Goal: Task Accomplishment & Management: Complete application form

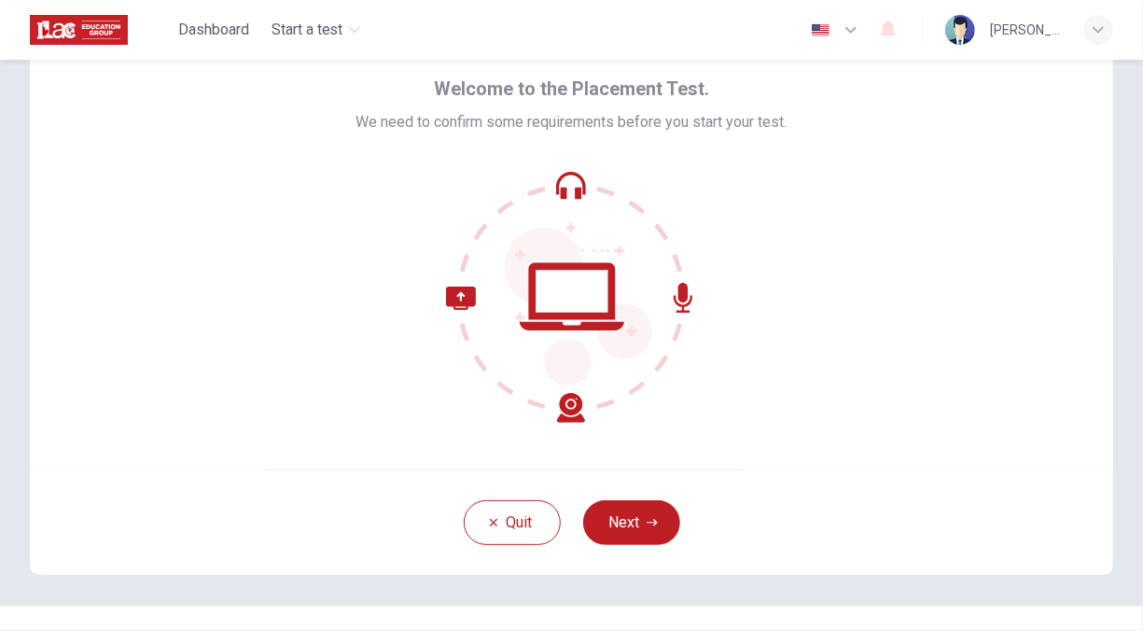
scroll to position [71, 0]
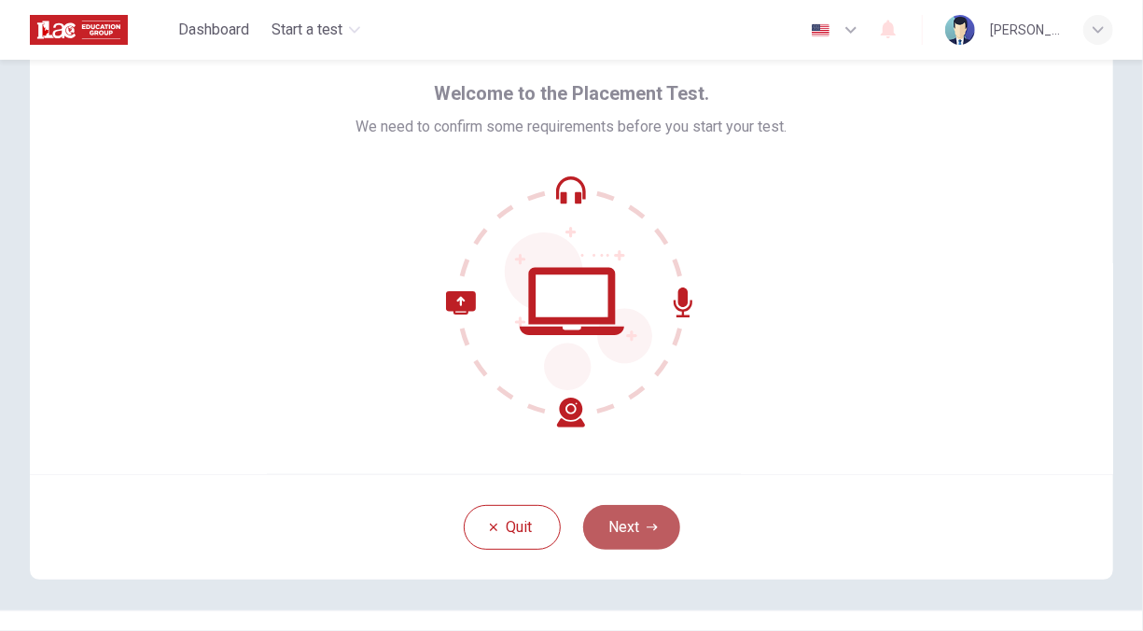
click at [637, 519] on button "Next" at bounding box center [631, 527] width 97 height 45
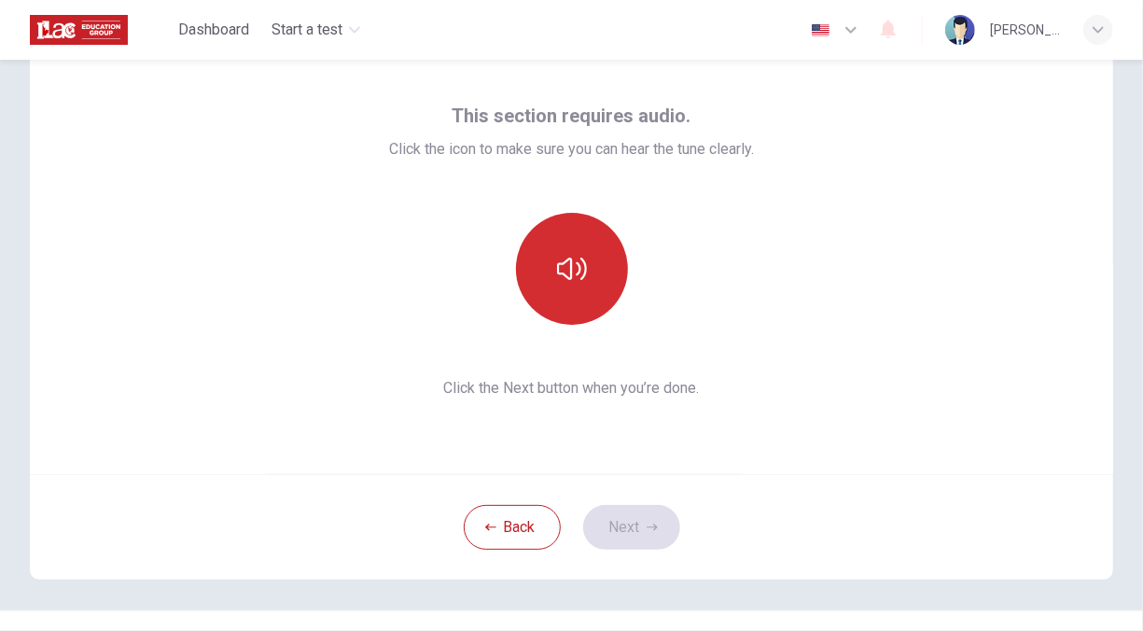
click at [577, 272] on icon "button" at bounding box center [572, 269] width 30 height 30
click at [581, 290] on button "button" at bounding box center [572, 269] width 112 height 112
click at [582, 290] on button "button" at bounding box center [572, 269] width 112 height 112
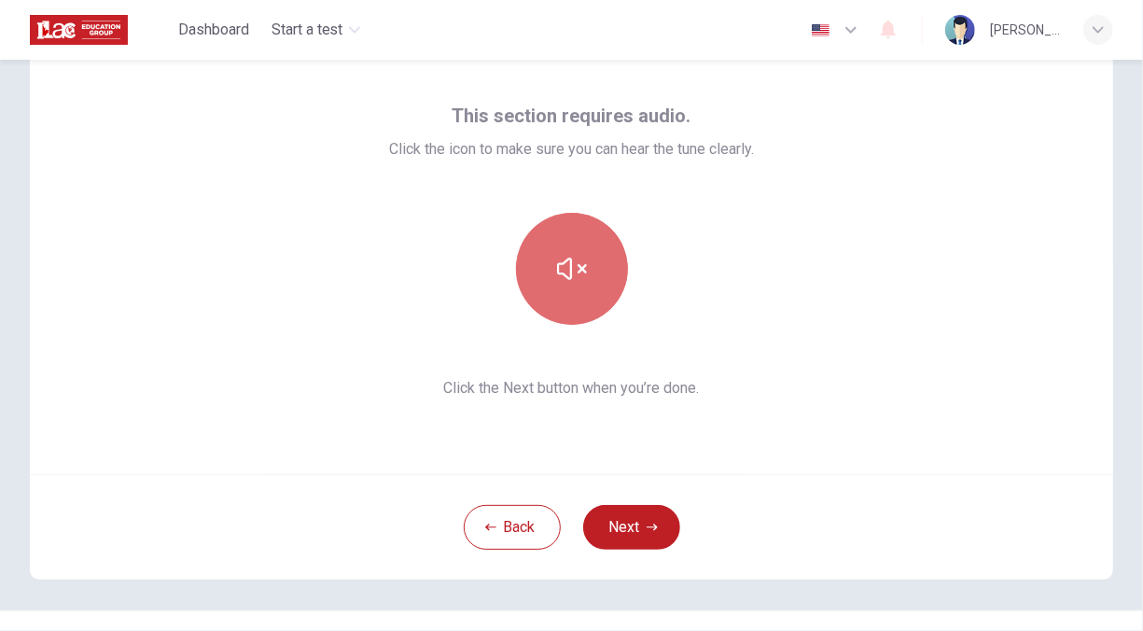
click at [582, 290] on button "button" at bounding box center [572, 269] width 112 height 112
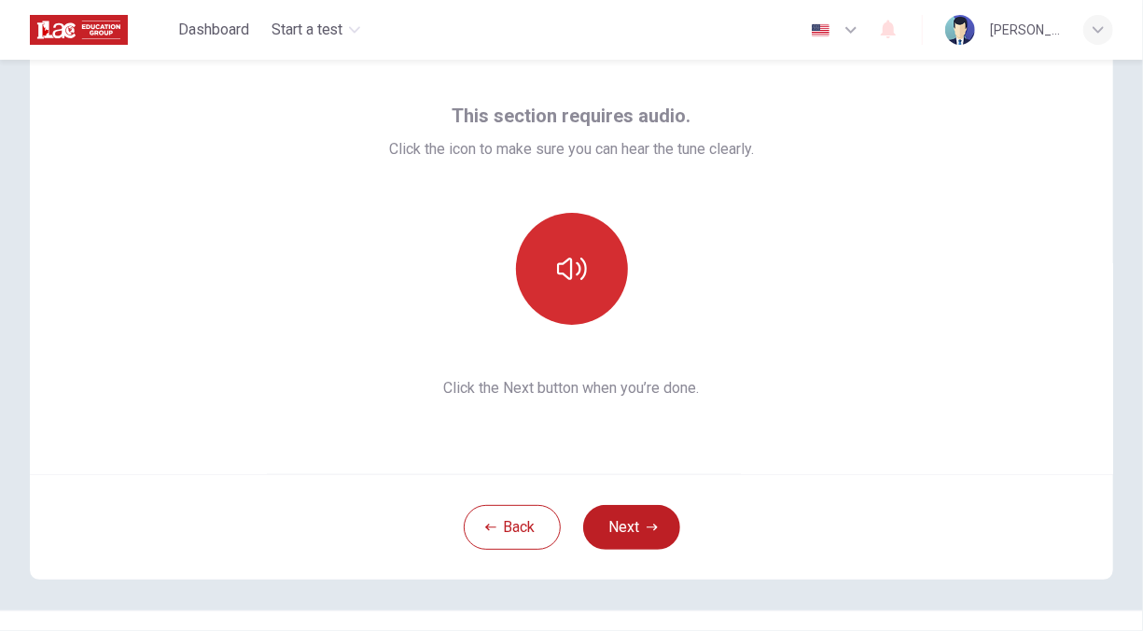
click at [582, 290] on button "button" at bounding box center [572, 269] width 112 height 112
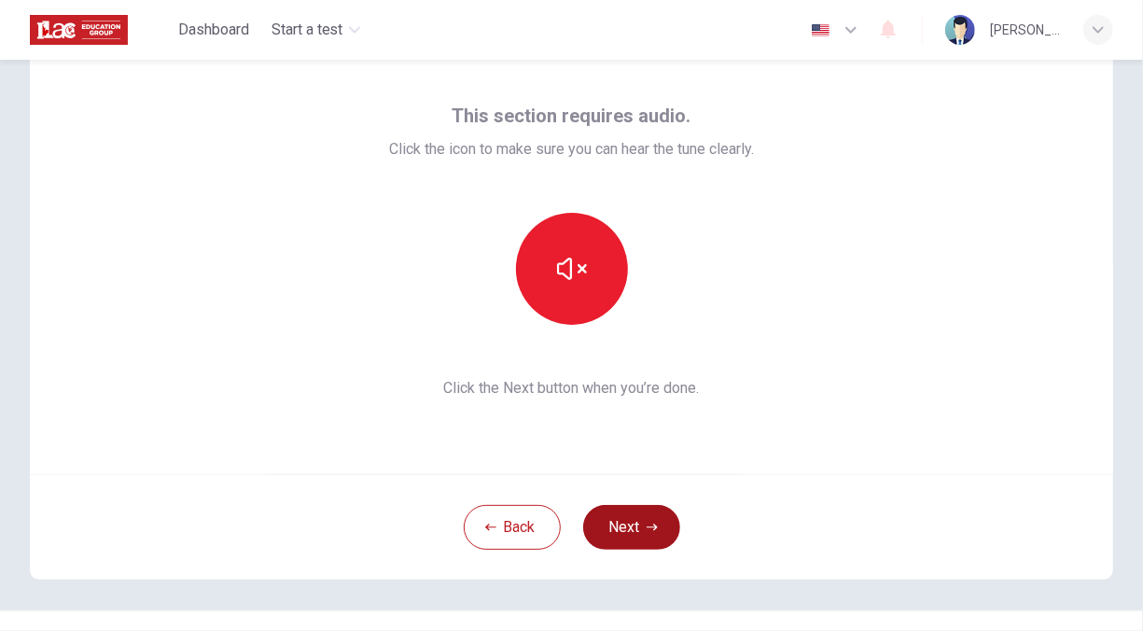
click at [657, 519] on button "Next" at bounding box center [631, 527] width 97 height 45
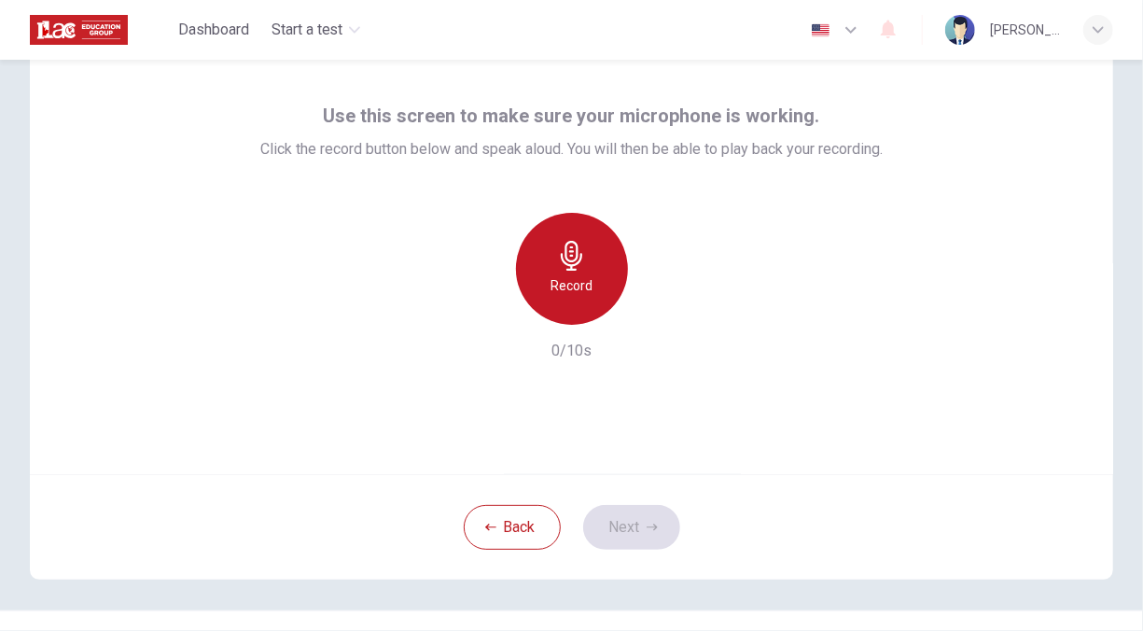
click at [597, 278] on div "Record" at bounding box center [572, 269] width 112 height 112
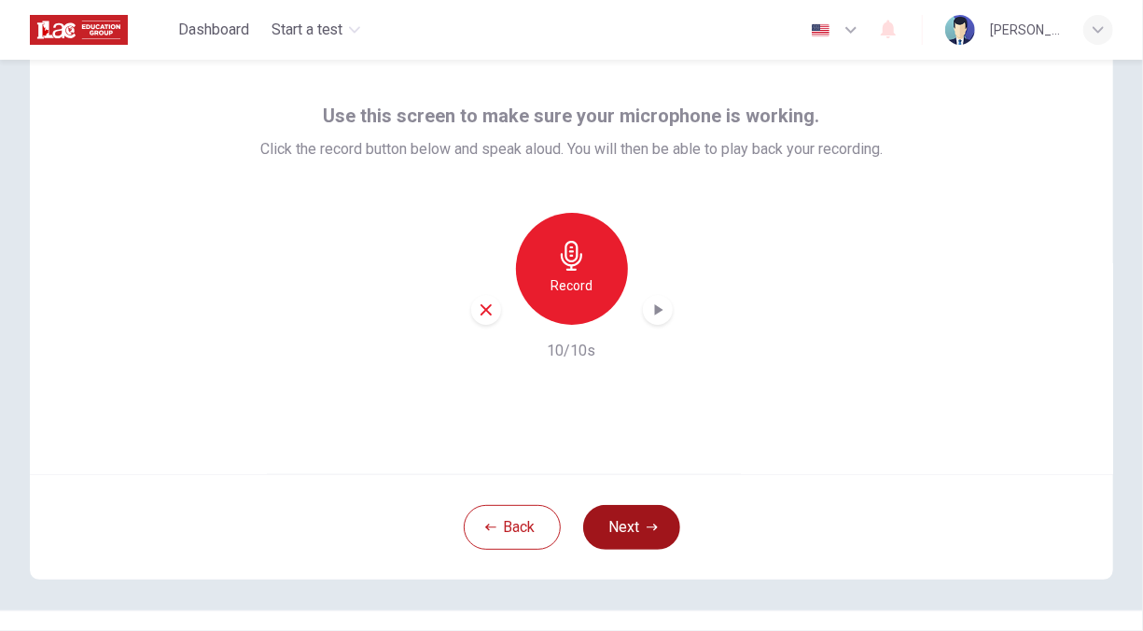
click at [646, 521] on icon "button" at bounding box center [651, 526] width 11 height 11
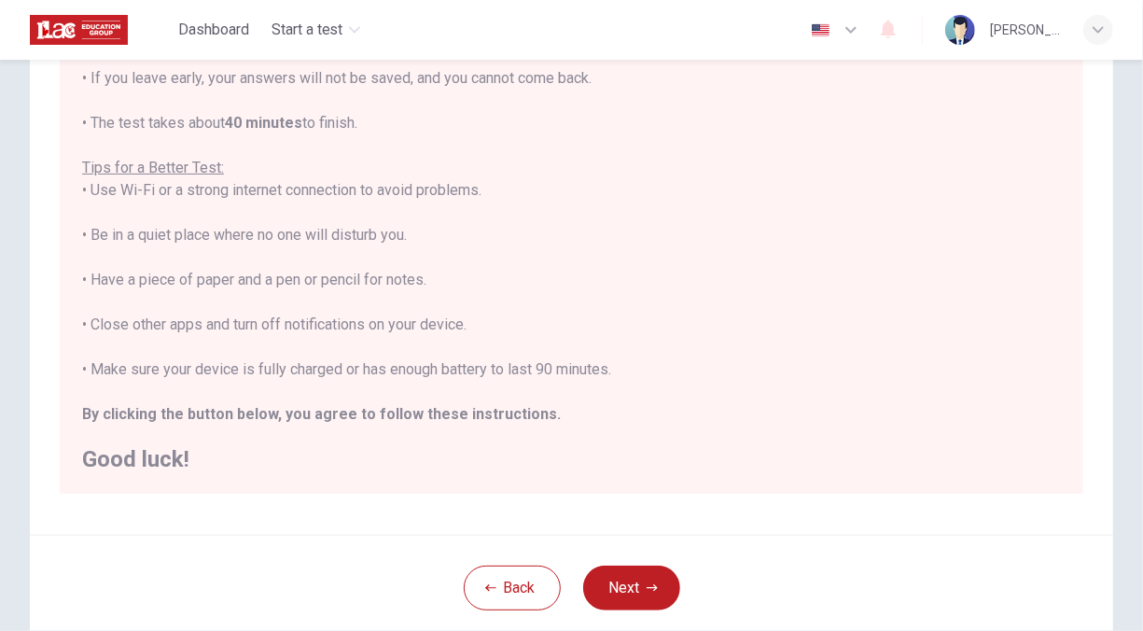
scroll to position [250, 0]
click at [630, 585] on button "Next" at bounding box center [631, 585] width 97 height 45
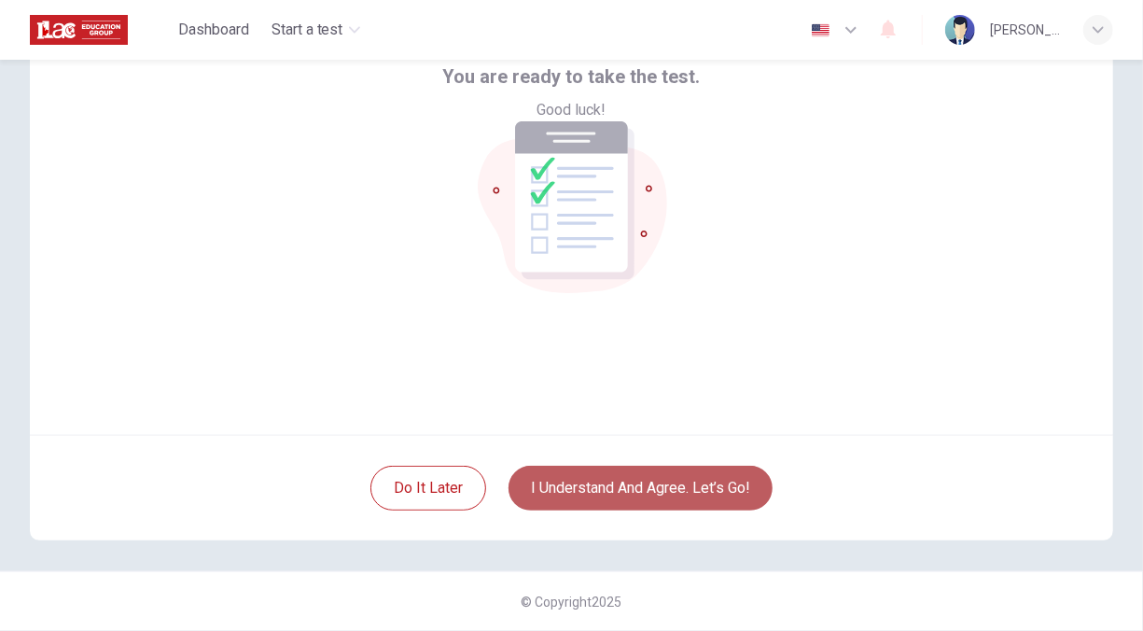
click at [716, 491] on button "I understand and agree. Let’s go!" at bounding box center [640, 487] width 264 height 45
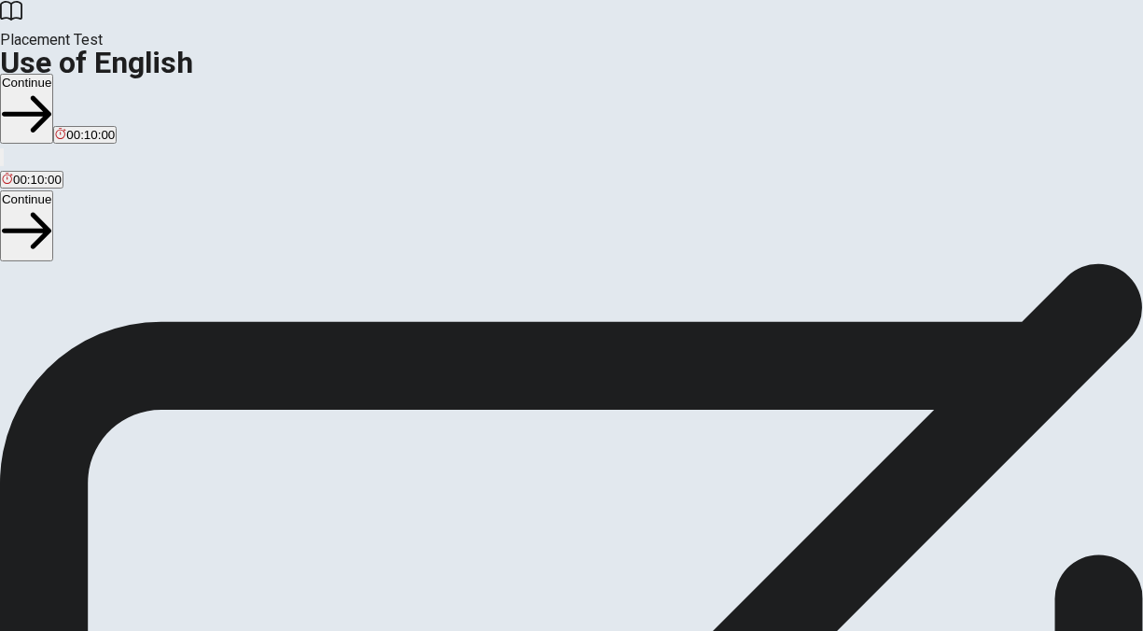
scroll to position [108, 0]
click at [460, 447] on span "You will answer 30 questions in total: • 15 grammar questions • 15 vocabulary q…" at bounding box center [230, 334] width 460 height 354
click at [53, 190] on button "Continue" at bounding box center [26, 225] width 53 height 70
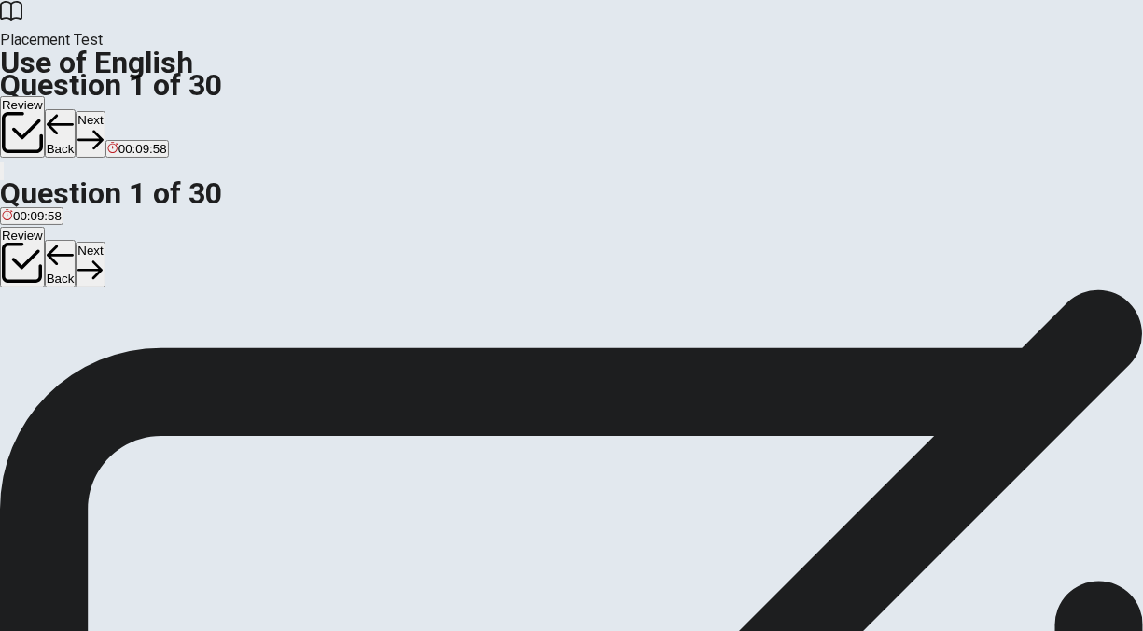
scroll to position [46, 0]
click at [91, 318] on span "left" at bounding box center [83, 311] width 17 height 14
click at [104, 242] on button "Next" at bounding box center [90, 265] width 29 height 46
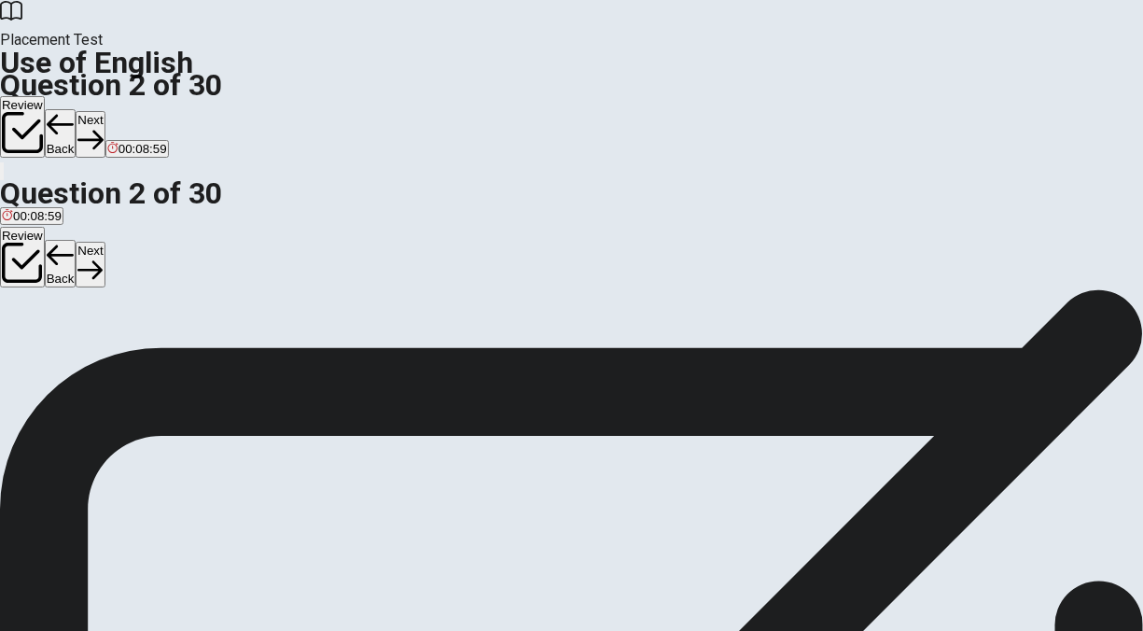
click at [80, 294] on span "Has" at bounding box center [69, 287] width 22 height 14
click at [104, 242] on button "Next" at bounding box center [90, 265] width 29 height 46
click at [38, 294] on span "leaves" at bounding box center [20, 287] width 36 height 14
click at [104, 242] on button "Next" at bounding box center [90, 265] width 29 height 46
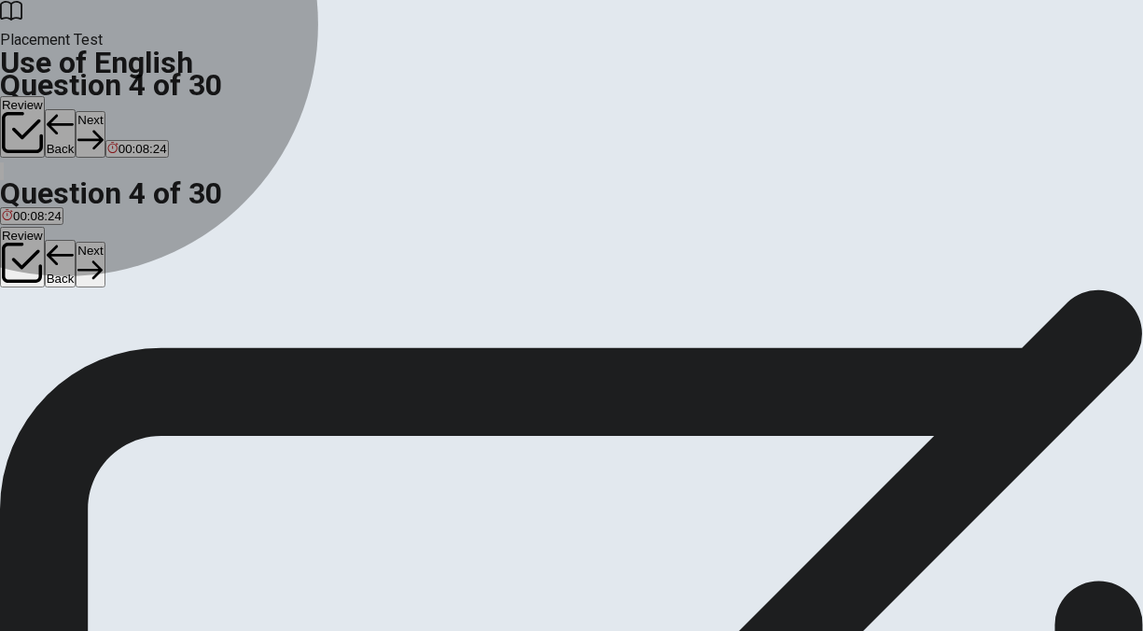
click at [112, 294] on span "goes" at bounding box center [98, 287] width 27 height 14
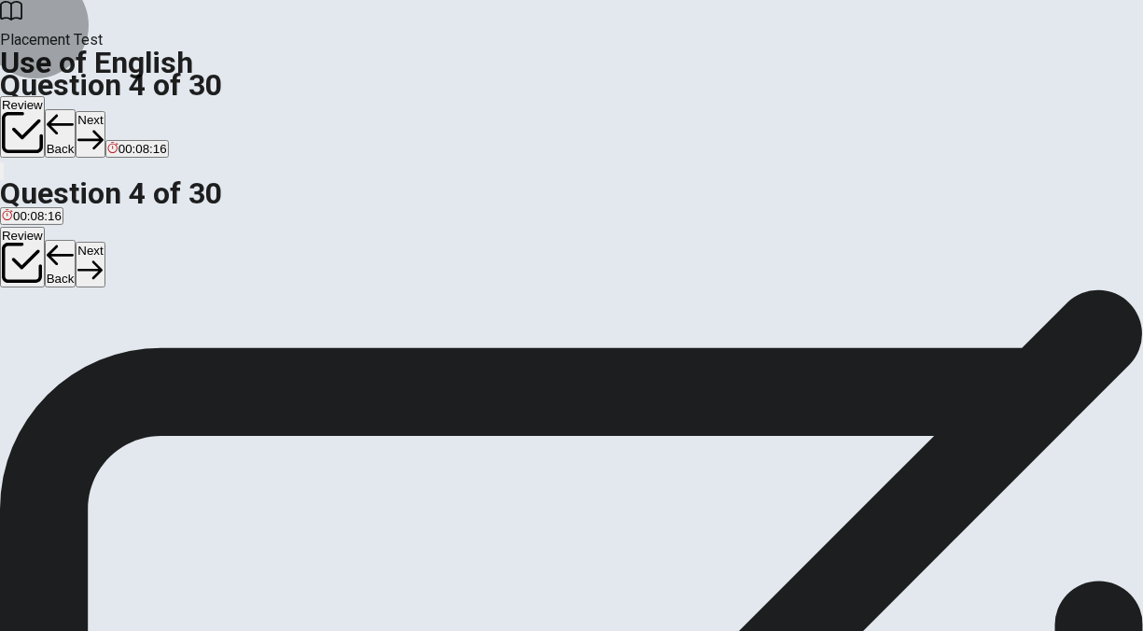
click at [104, 242] on button "Next" at bounding box center [90, 265] width 29 height 46
click at [85, 330] on span "hiking" at bounding box center [68, 323] width 33 height 14
click at [104, 242] on button "Next" at bounding box center [90, 265] width 29 height 46
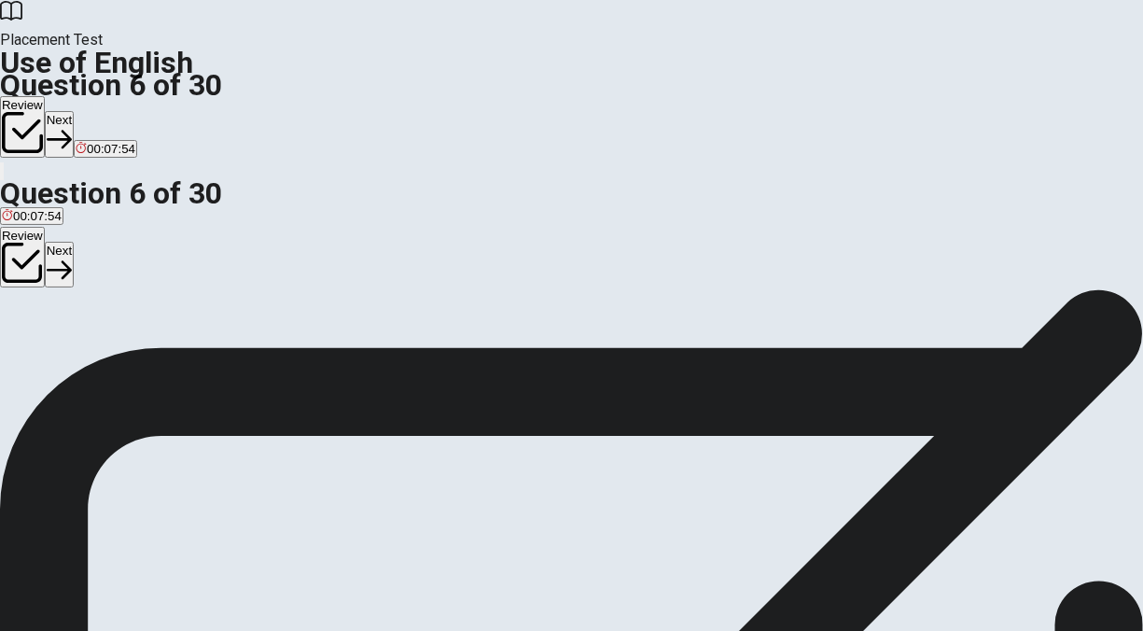
scroll to position [62, 0]
click at [33, 302] on span "boots" at bounding box center [17, 295] width 31 height 14
click at [74, 242] on button "Next" at bounding box center [59, 265] width 29 height 46
click at [47, 304] on button "A hospital" at bounding box center [23, 288] width 47 height 32
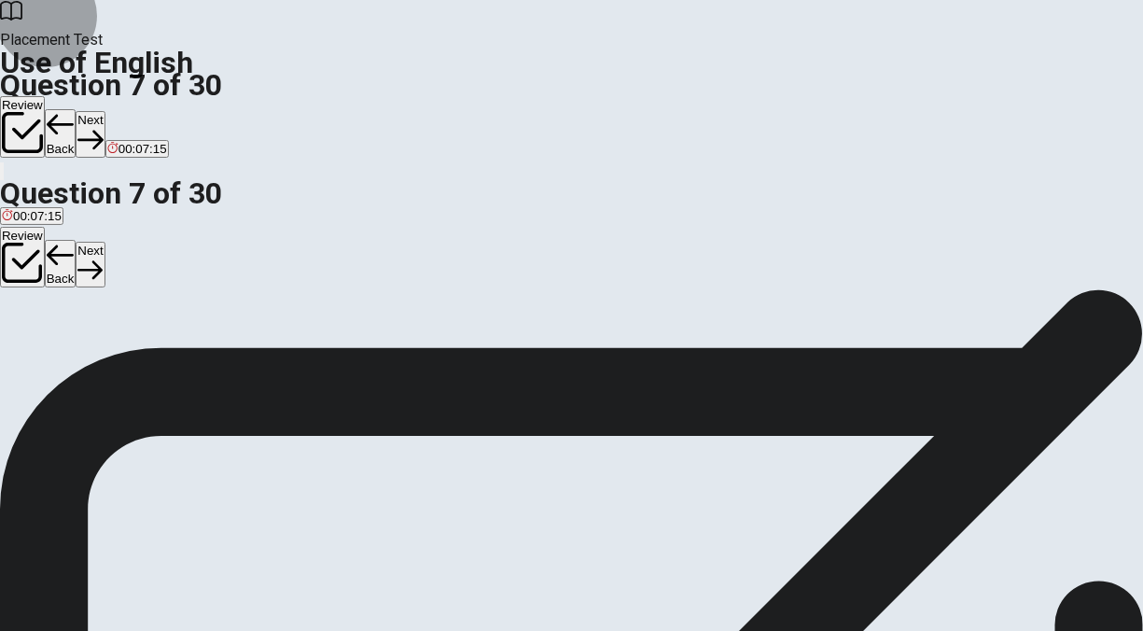
click at [104, 242] on button "Next" at bounding box center [90, 265] width 29 height 46
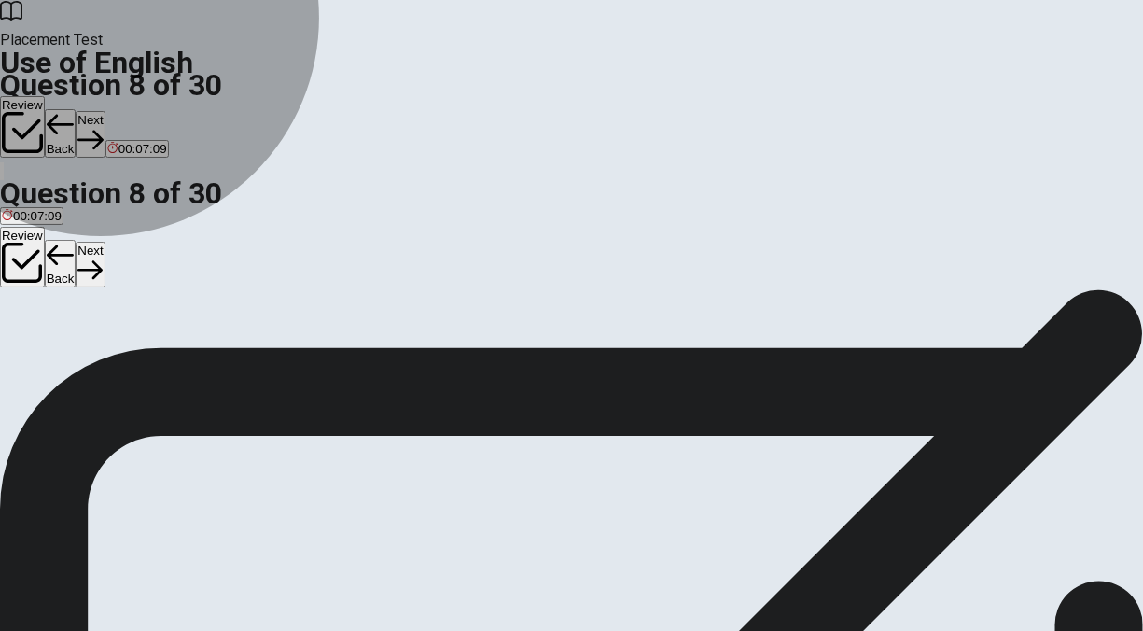
click at [242, 302] on span "firefighter" at bounding box center [215, 295] width 52 height 14
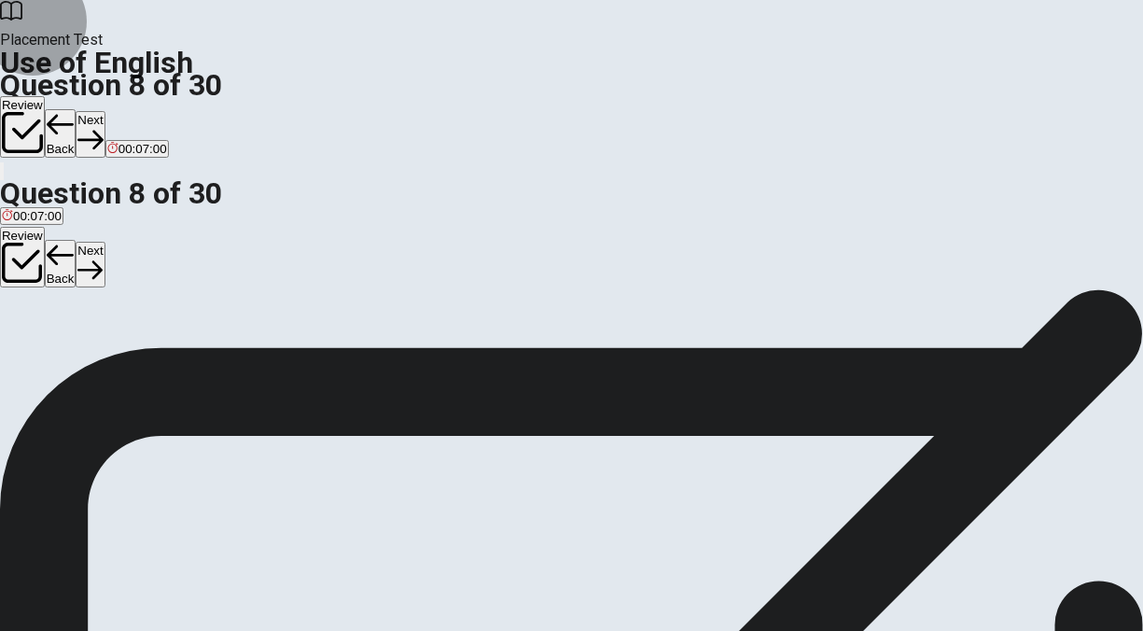
click at [104, 242] on button "Next" at bounding box center [90, 265] width 29 height 46
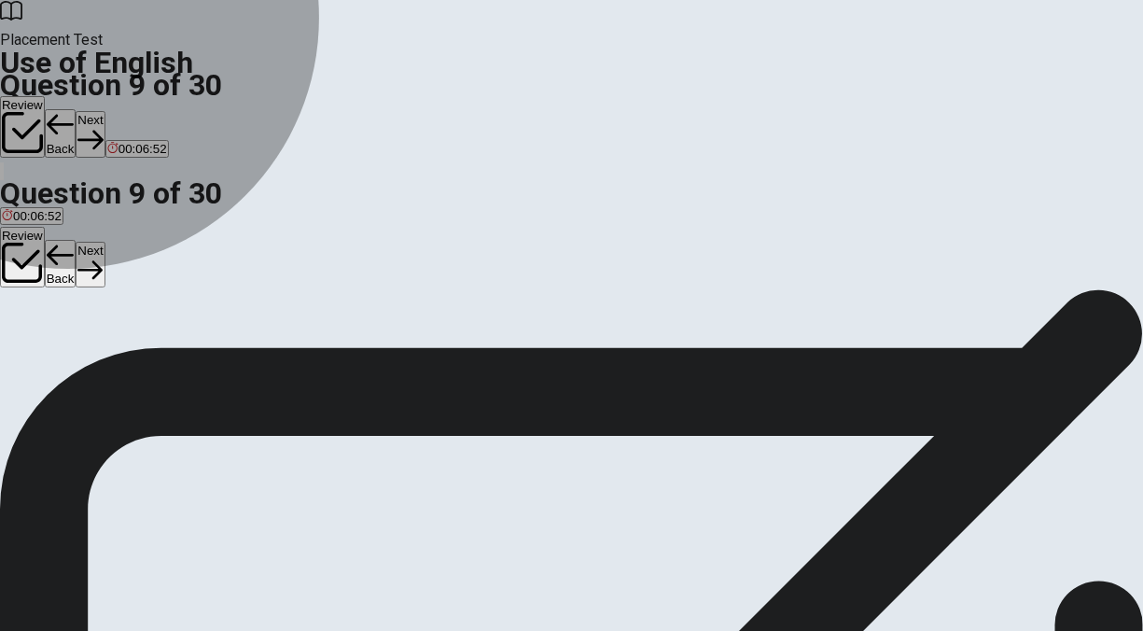
click at [89, 302] on span "kettle" at bounding box center [74, 295] width 30 height 14
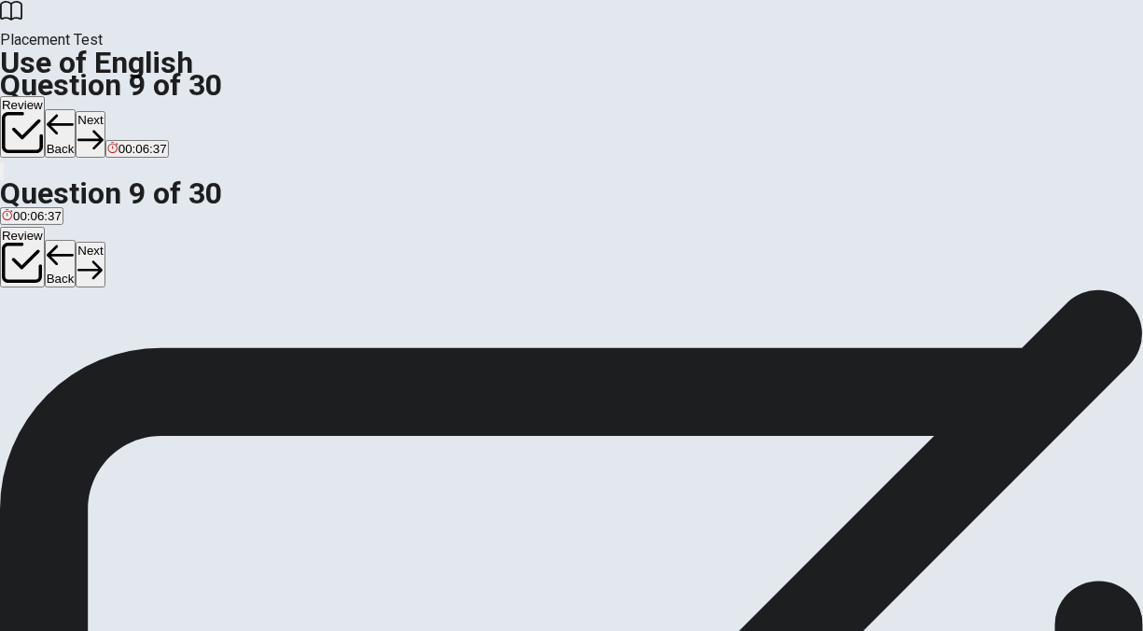
click at [104, 242] on button "Next" at bounding box center [90, 265] width 29 height 46
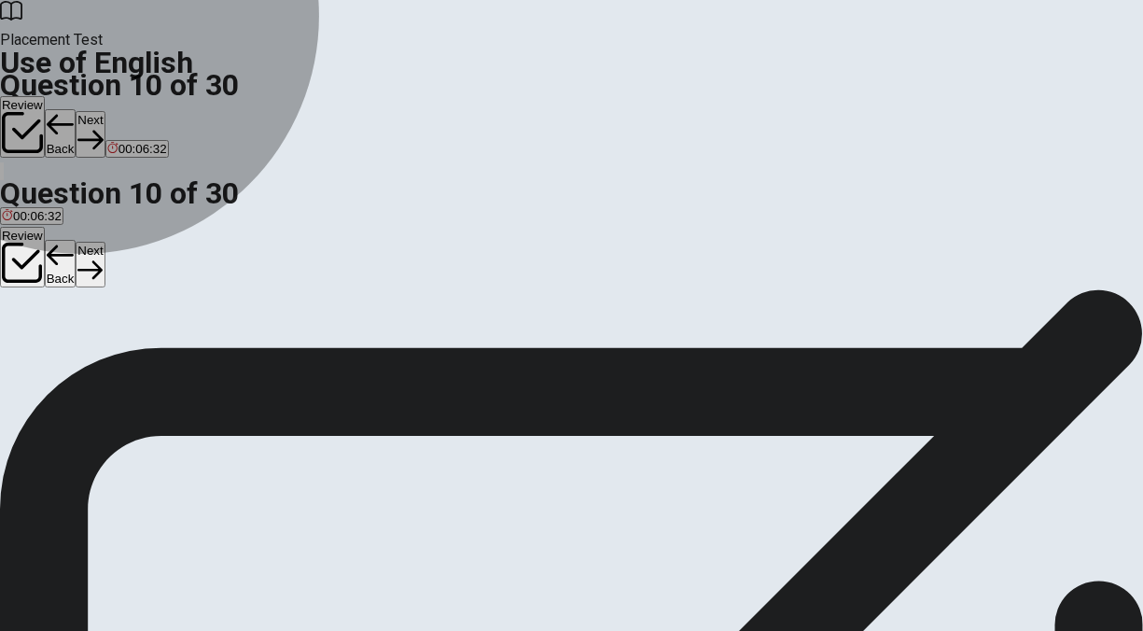
click at [106, 302] on span "walks" at bounding box center [91, 295] width 31 height 14
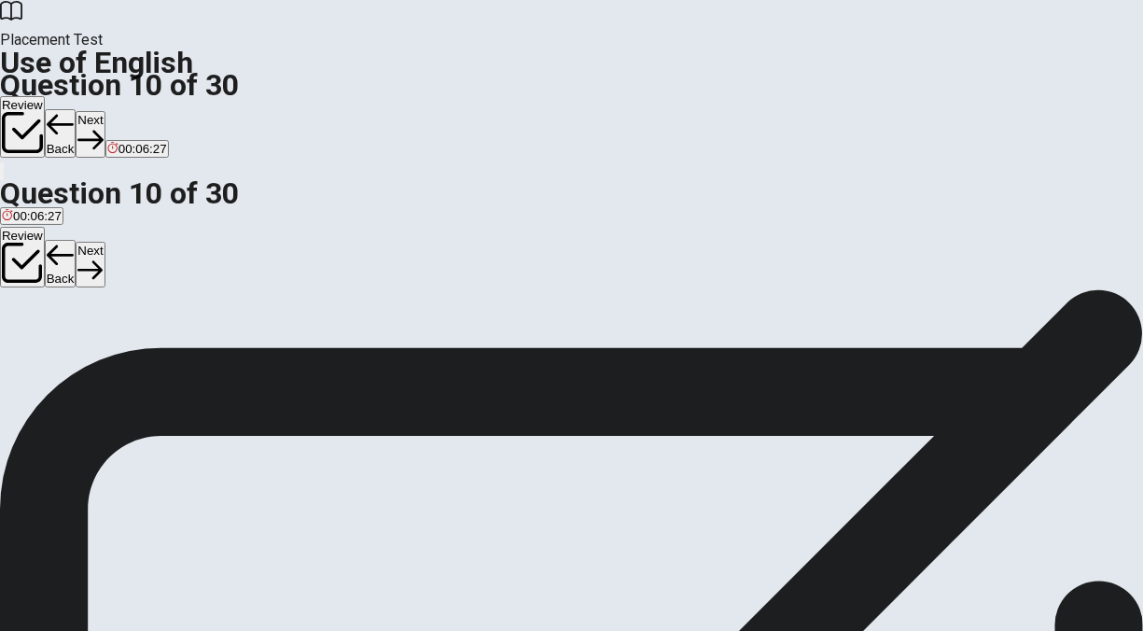
click at [104, 242] on button "Next" at bounding box center [90, 265] width 29 height 46
click at [123, 269] on span "would buy" at bounding box center [95, 262] width 56 height 14
click at [74, 242] on button "Next" at bounding box center [59, 265] width 29 height 46
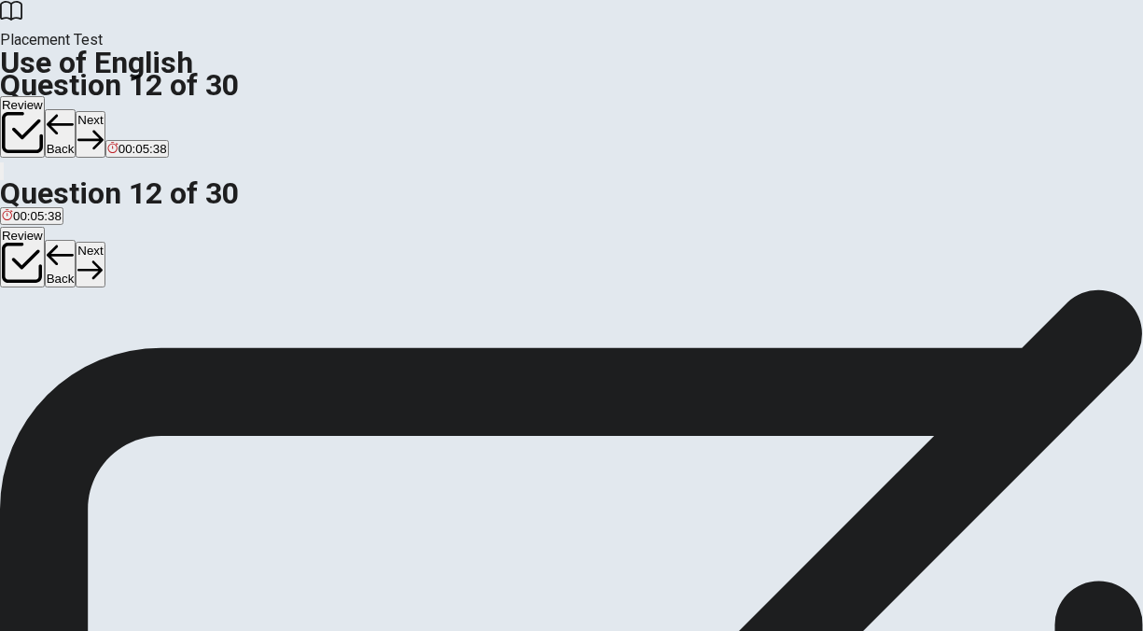
click at [30, 266] on span "a" at bounding box center [26, 259] width 7 height 14
click at [104, 242] on button "Next" at bounding box center [90, 265] width 29 height 46
click at [21, 266] on span "live" at bounding box center [11, 259] width 19 height 14
click at [112, 268] on button "D lived" at bounding box center [97, 252] width 29 height 32
click at [104, 242] on button "Next" at bounding box center [90, 265] width 29 height 46
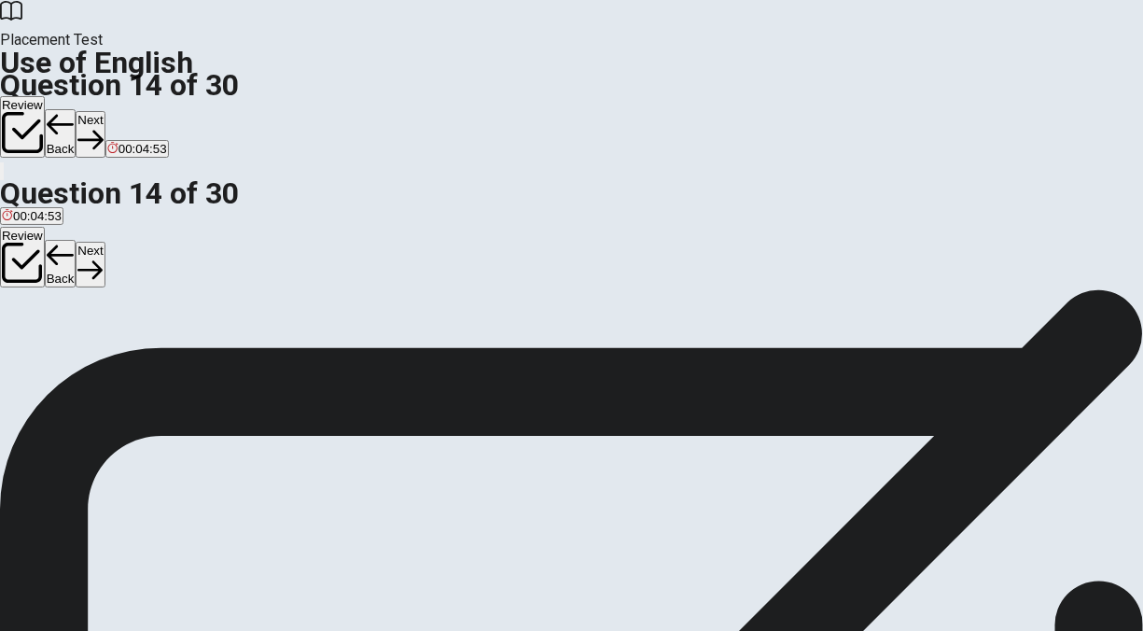
click at [131, 266] on span "were having" at bounding box center [96, 259] width 67 height 14
click at [104, 242] on button "Next" at bounding box center [90, 265] width 29 height 46
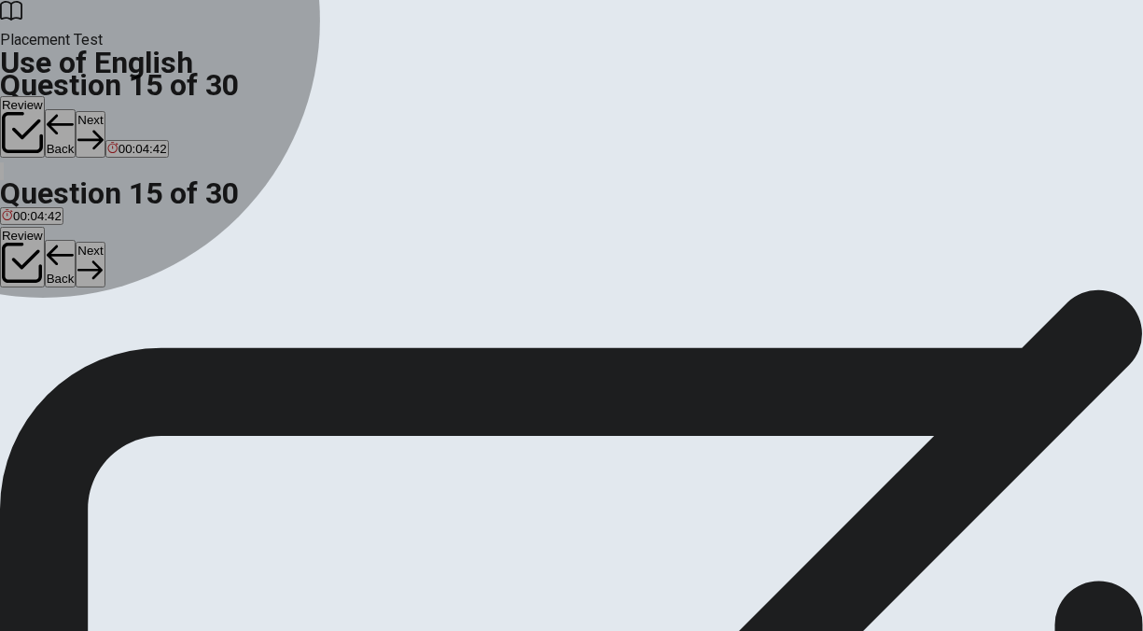
click at [415, 268] on button "B to ask someone to join or come to an event" at bounding box center [294, 252] width 242 height 32
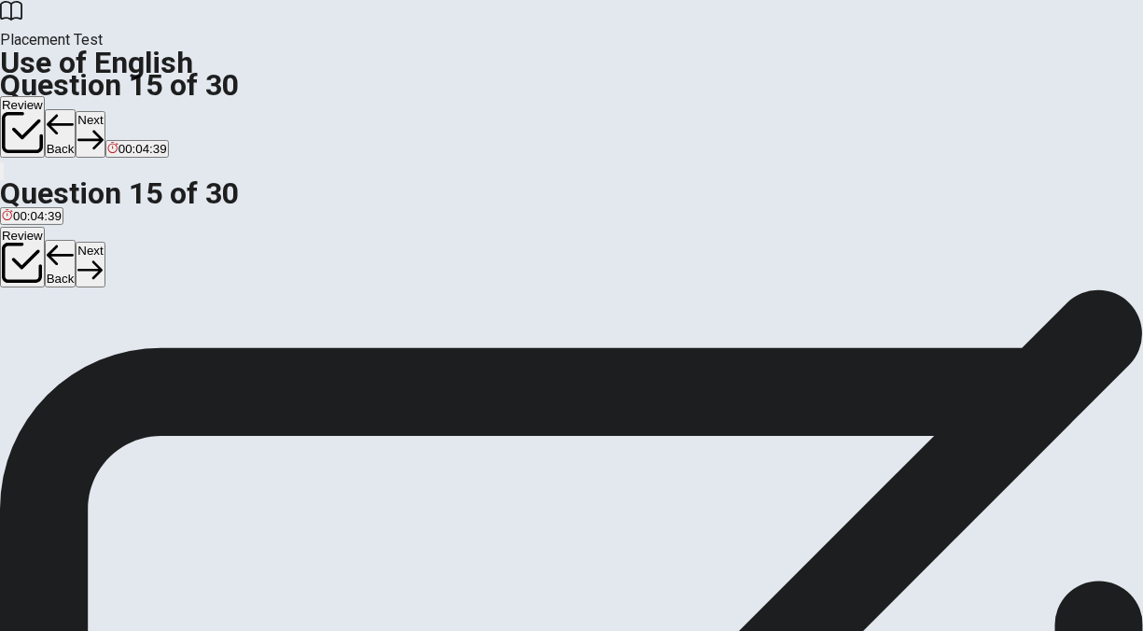
click at [104, 242] on button "Next" at bounding box center [90, 265] width 29 height 46
click at [169, 306] on span "generous" at bounding box center [143, 299] width 52 height 14
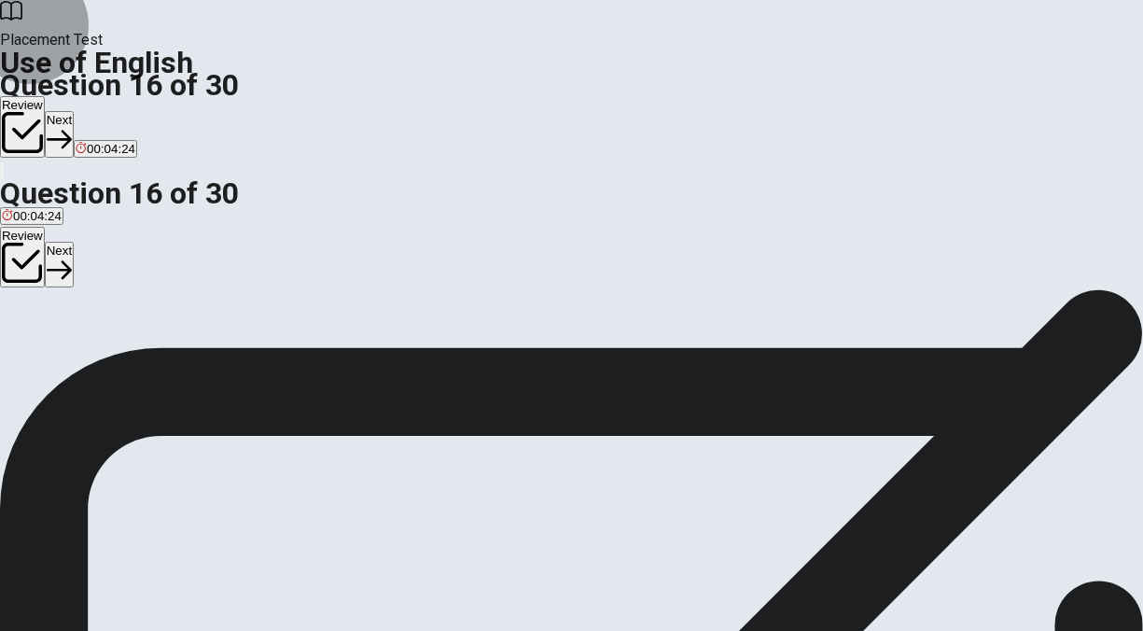
click at [74, 242] on button "Next" at bounding box center [59, 265] width 29 height 46
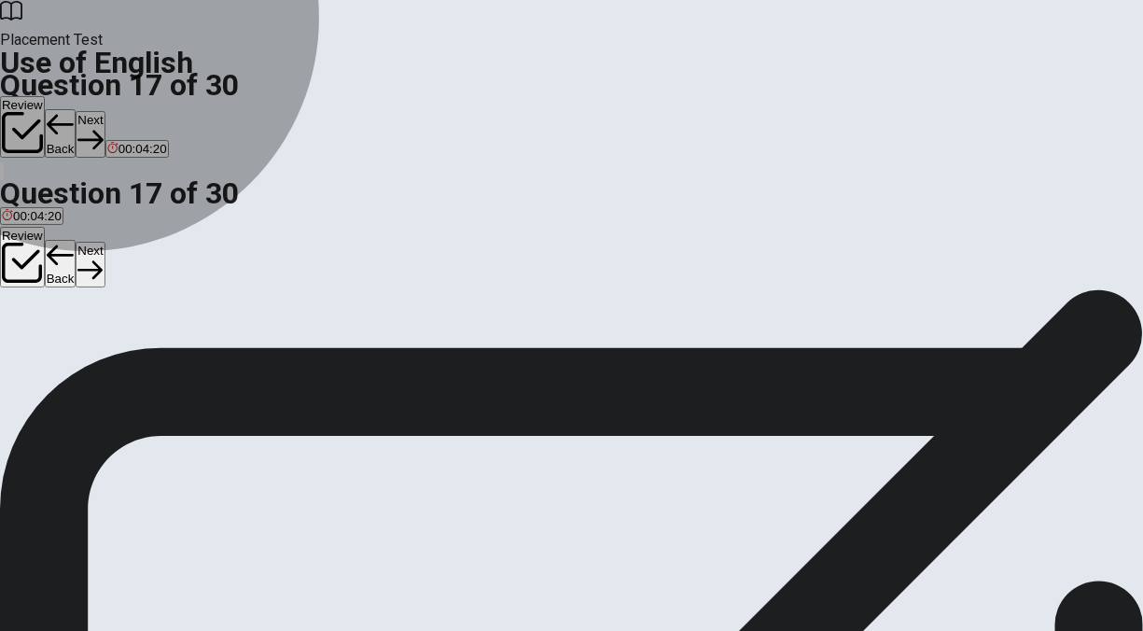
click at [36, 306] on span "doctor" at bounding box center [19, 299] width 35 height 14
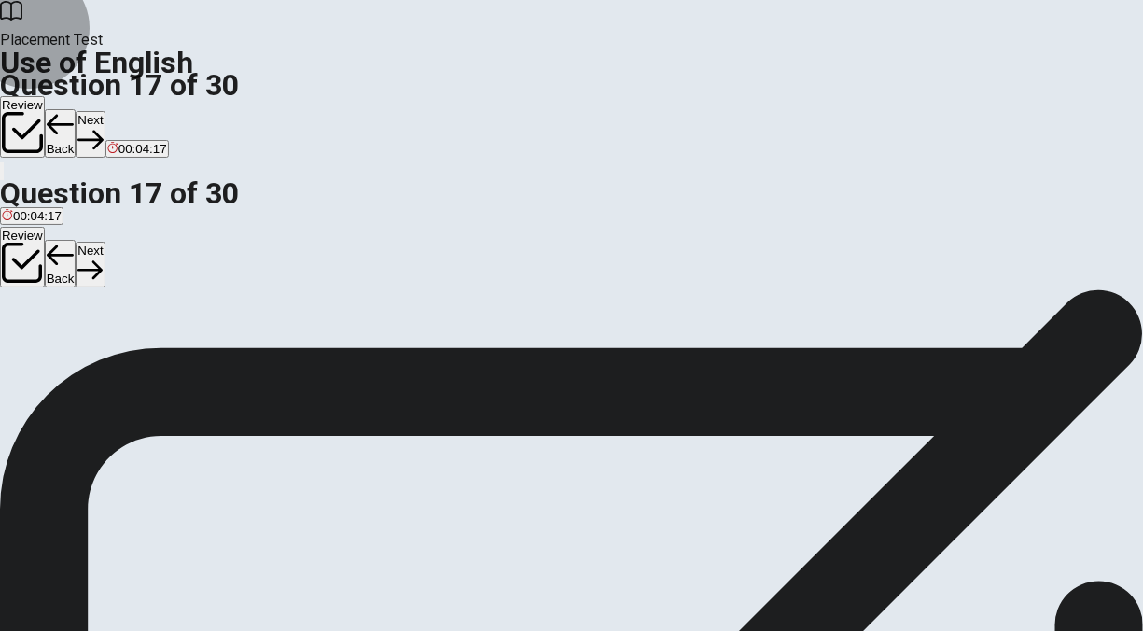
click at [104, 242] on button "Next" at bounding box center [90, 265] width 29 height 46
click at [102, 306] on span "spends" at bounding box center [82, 299] width 40 height 14
click at [104, 242] on button "Next" at bounding box center [90, 265] width 29 height 46
click at [74, 308] on button "B memory" at bounding box center [49, 292] width 49 height 32
click at [104, 242] on button "Next" at bounding box center [90, 265] width 29 height 46
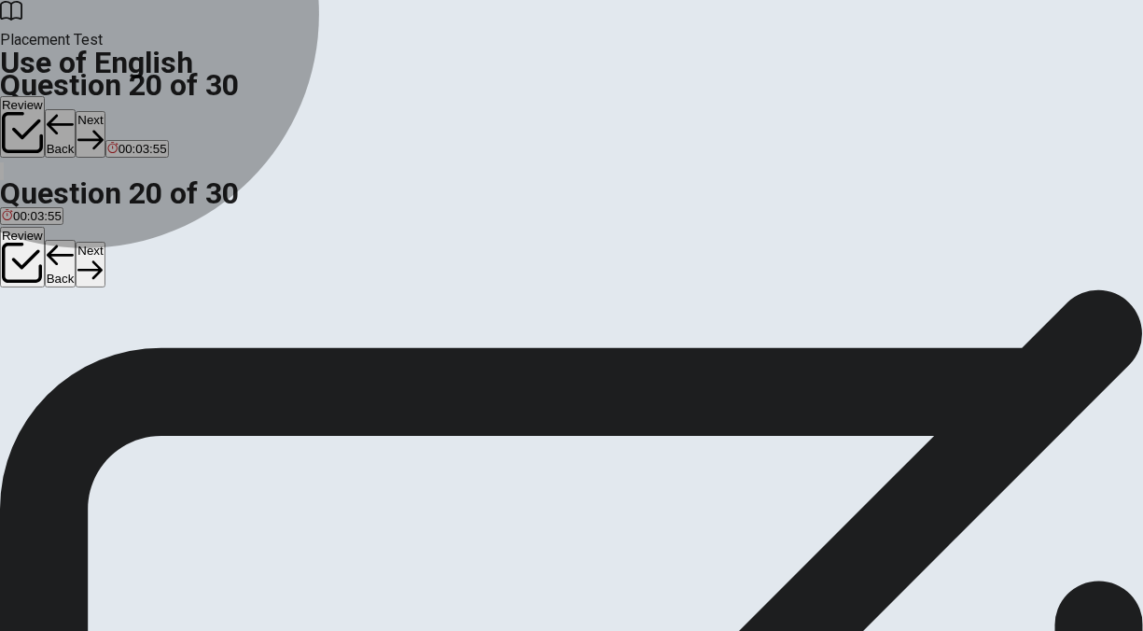
click at [102, 306] on span "are going" at bounding box center [75, 299] width 52 height 14
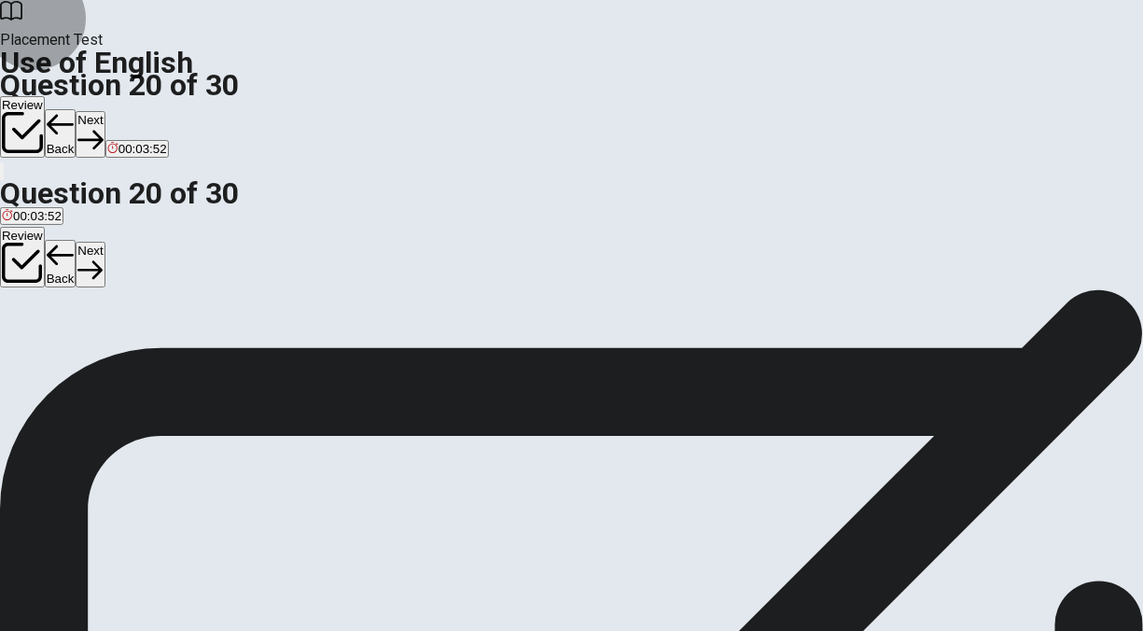
click at [104, 242] on button "Next" at bounding box center [90, 265] width 29 height 46
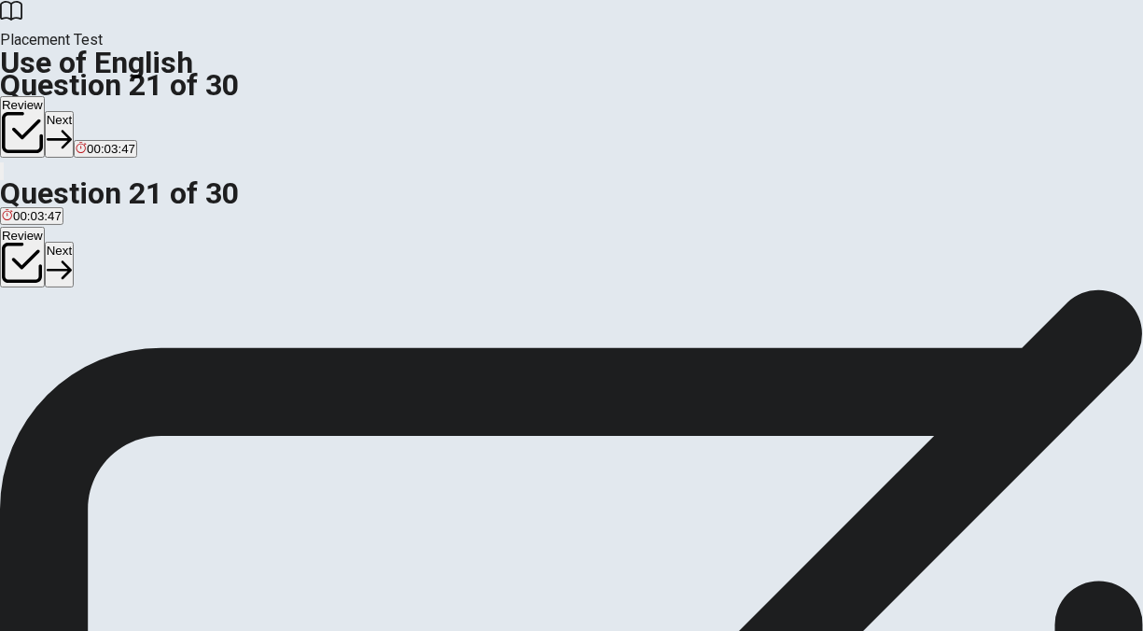
scroll to position [109, 0]
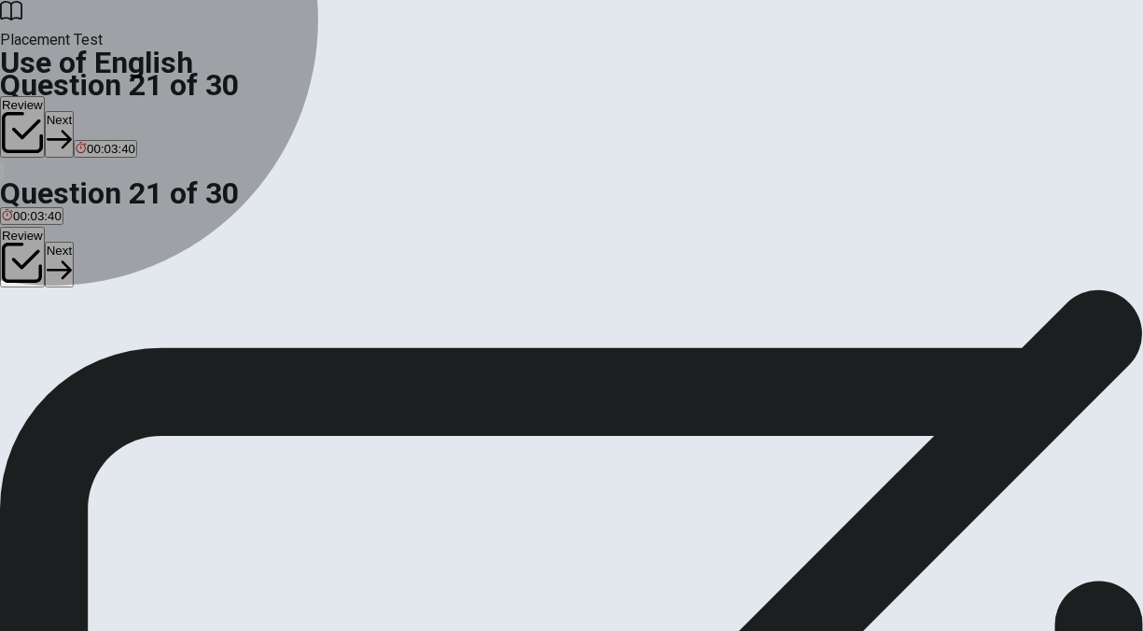
click at [53, 255] on span "had" at bounding box center [43, 248] width 21 height 14
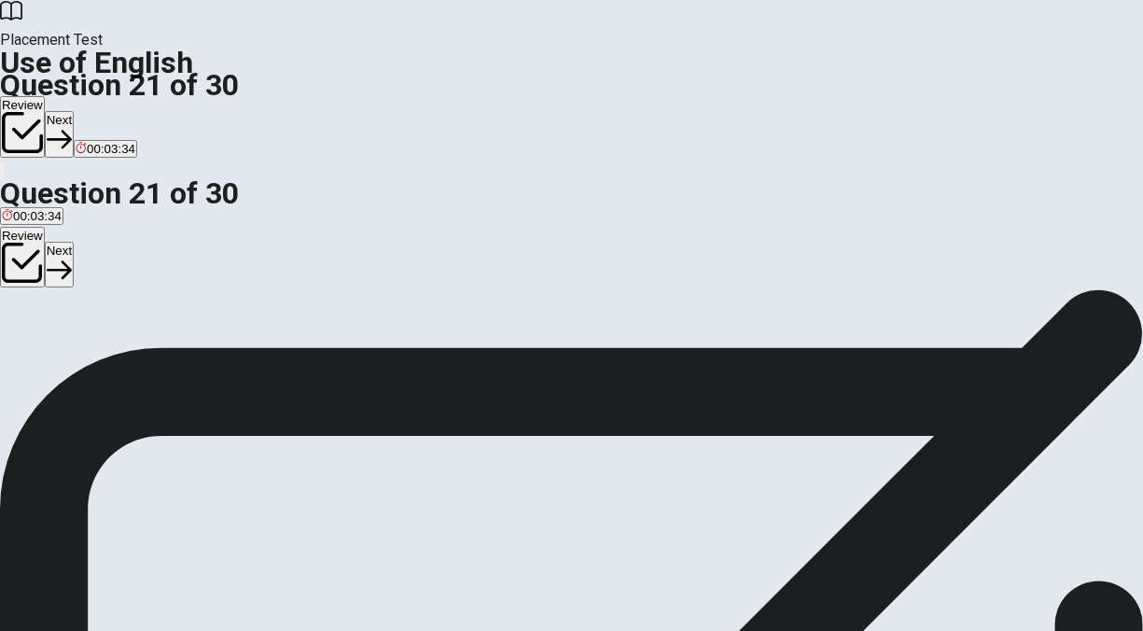
click at [74, 242] on button "Next" at bounding box center [59, 265] width 29 height 46
click at [164, 255] on span "were having" at bounding box center [130, 248] width 67 height 14
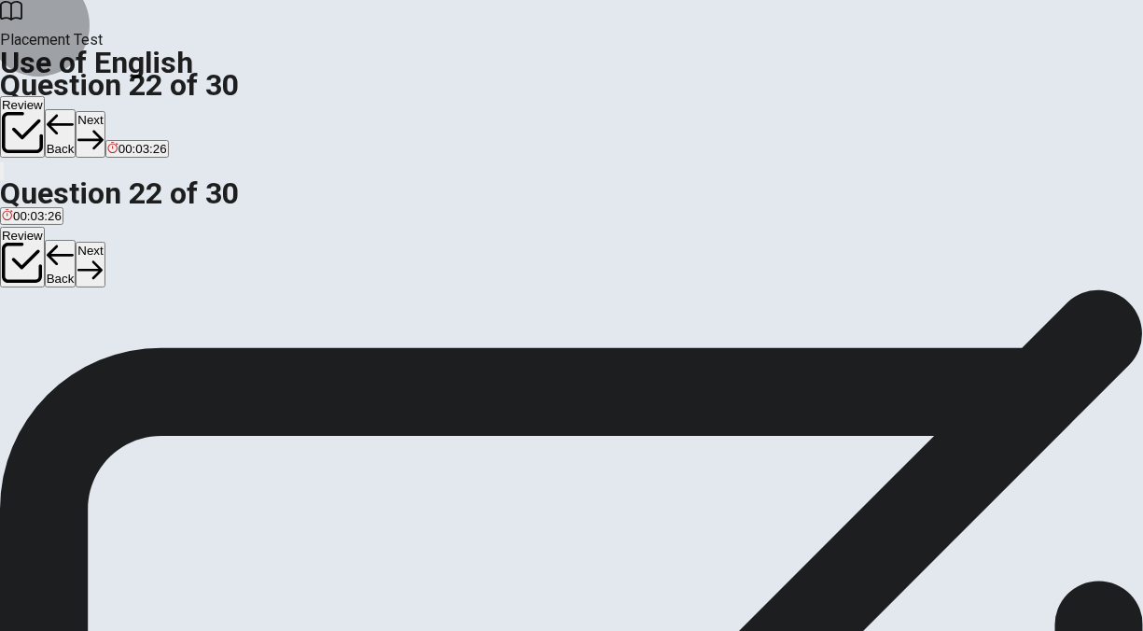
click at [104, 242] on button "Next" at bounding box center [90, 265] width 29 height 46
click at [140, 255] on span "sent" at bounding box center [128, 248] width 23 height 14
click at [104, 242] on button "Next" at bounding box center [90, 265] width 29 height 46
click at [46, 255] on span "planned" at bounding box center [24, 248] width 44 height 14
click at [104, 242] on button "Next" at bounding box center [90, 265] width 29 height 46
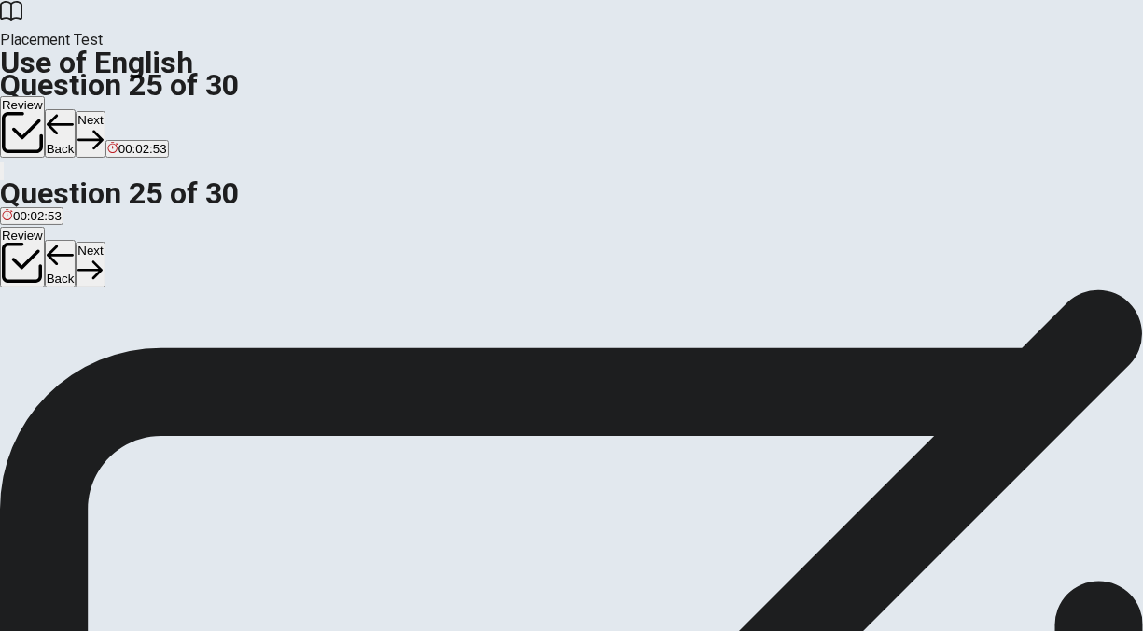
click at [434, 255] on span "enter or use something" at bounding box center [370, 248] width 127 height 14
click at [104, 242] on button "Next" at bounding box center [90, 265] width 29 height 46
click at [35, 294] on span "cause" at bounding box center [19, 287] width 34 height 14
click at [74, 242] on button "Next" at bounding box center [59, 265] width 29 height 46
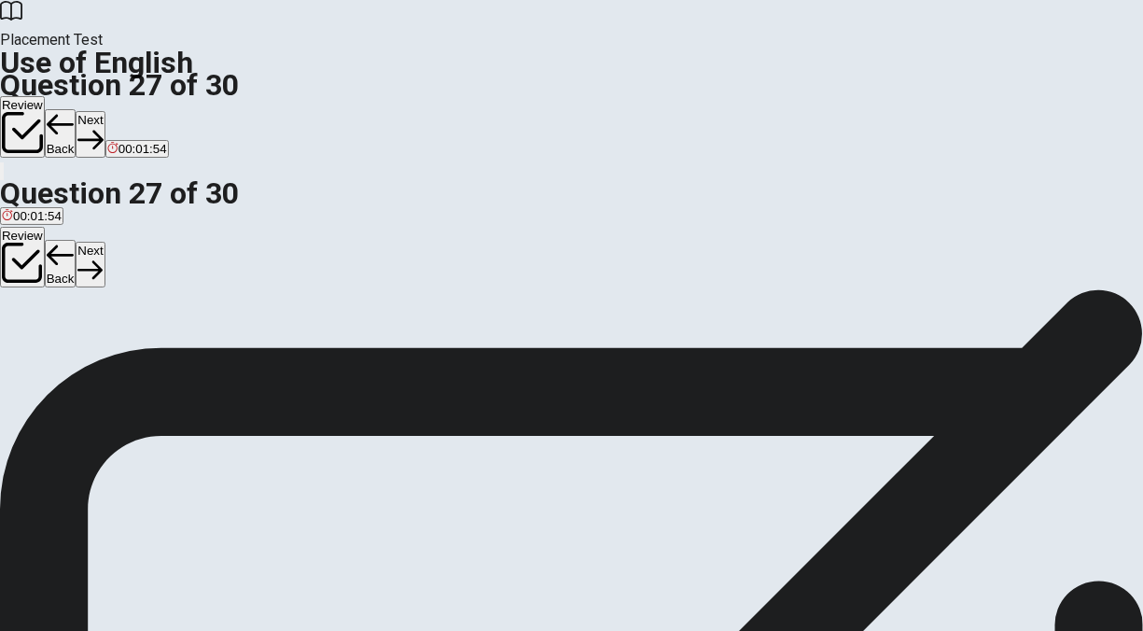
click at [96, 294] on span "discourage" at bounding box center [65, 287] width 61 height 14
click at [104, 242] on button "Next" at bounding box center [90, 265] width 29 height 46
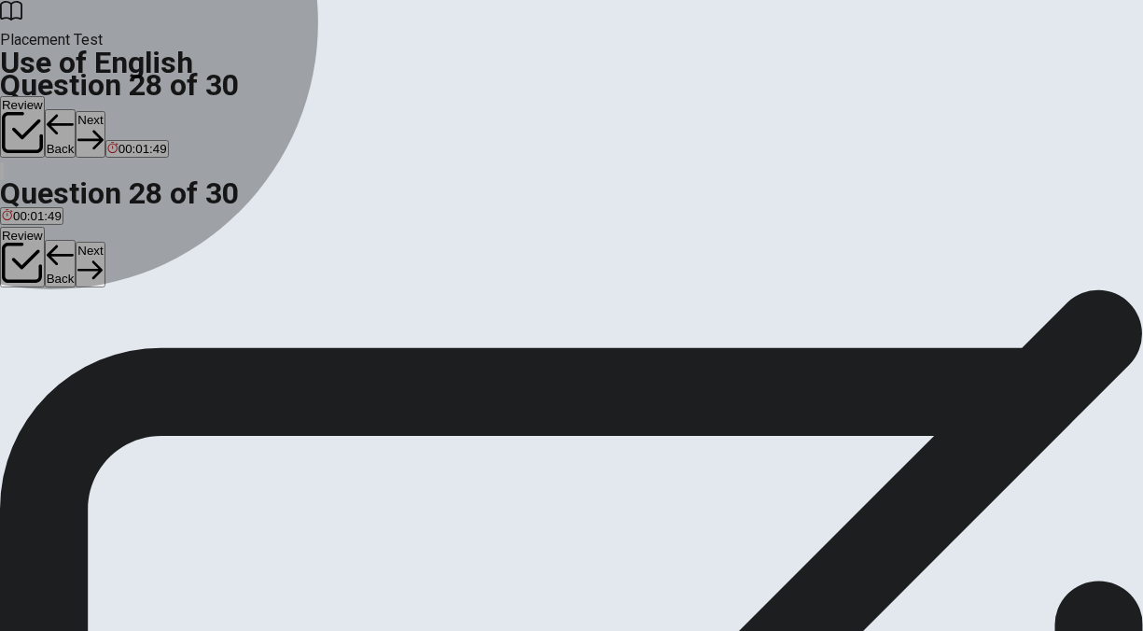
click at [66, 294] on span "strong" at bounding box center [49, 287] width 35 height 14
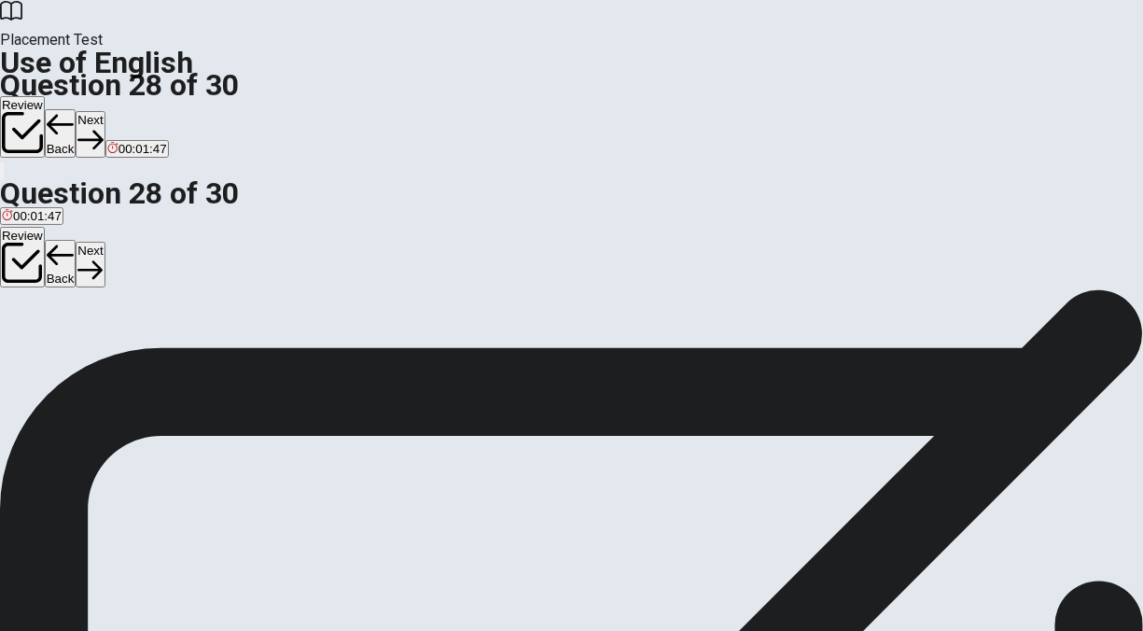
click at [104, 242] on button "Next" at bounding box center [90, 265] width 29 height 46
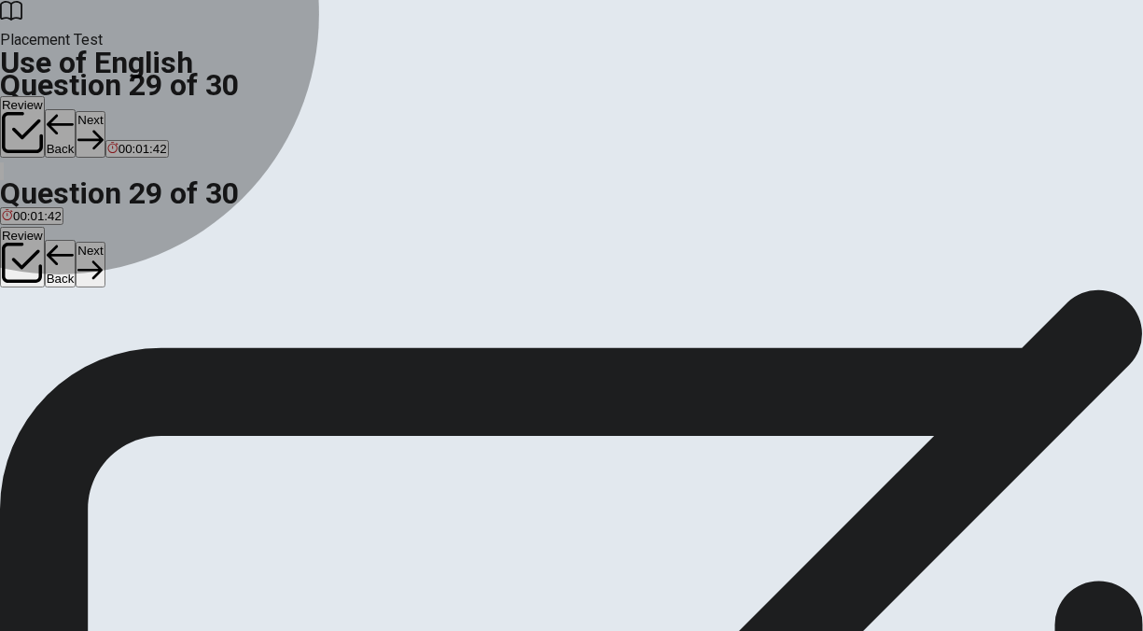
click at [29, 294] on span "deny" at bounding box center [15, 287] width 27 height 14
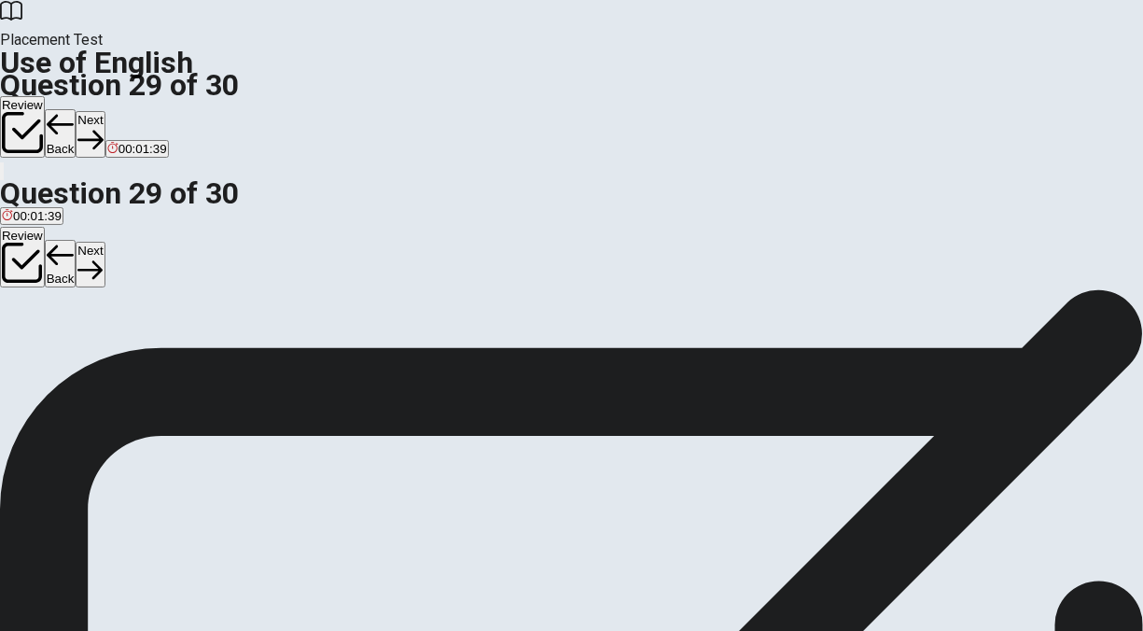
click at [104, 242] on button "Next" at bounding box center [90, 265] width 29 height 46
click at [66, 294] on span "reconsiders" at bounding box center [34, 287] width 64 height 14
click at [104, 242] on button "Next" at bounding box center [90, 265] width 29 height 46
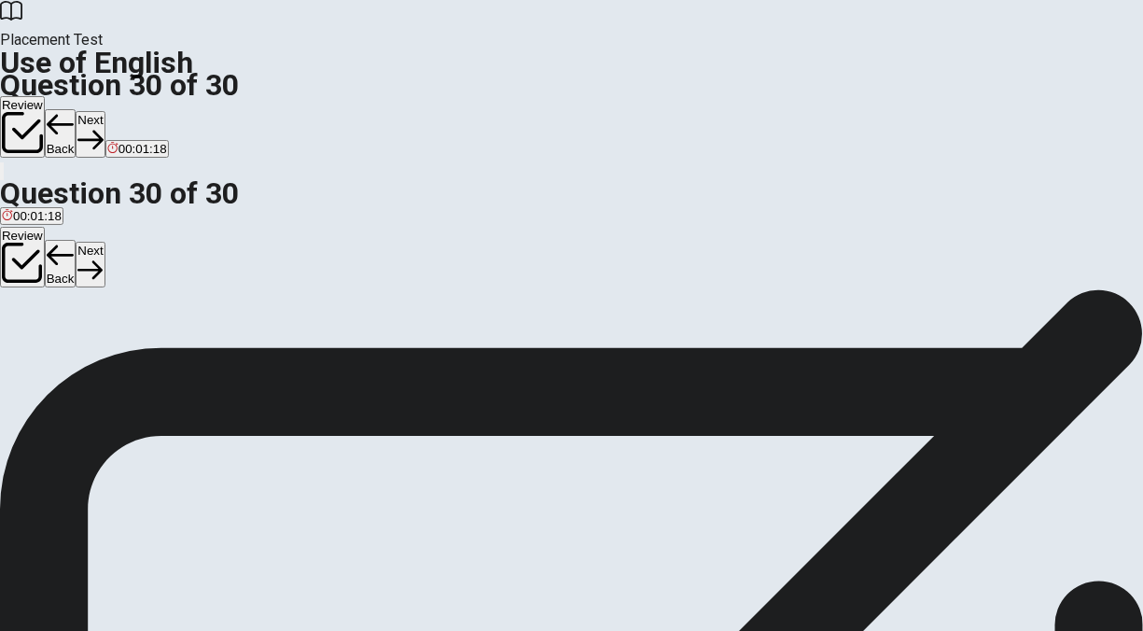
click at [45, 227] on button "Review" at bounding box center [22, 258] width 45 height 62
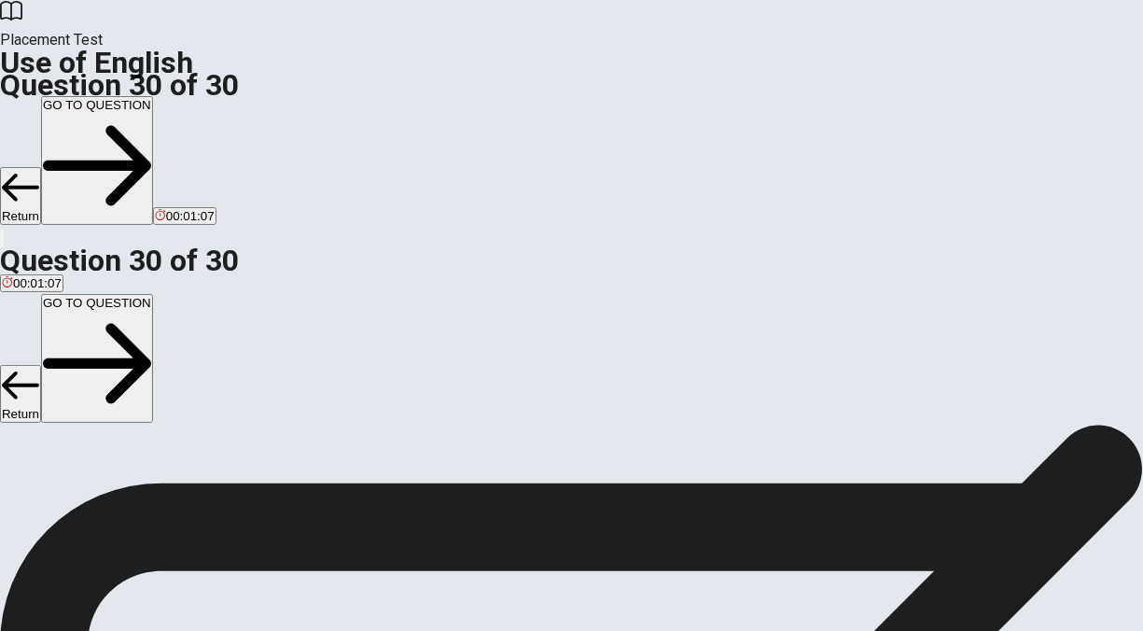
scroll to position [317, 0]
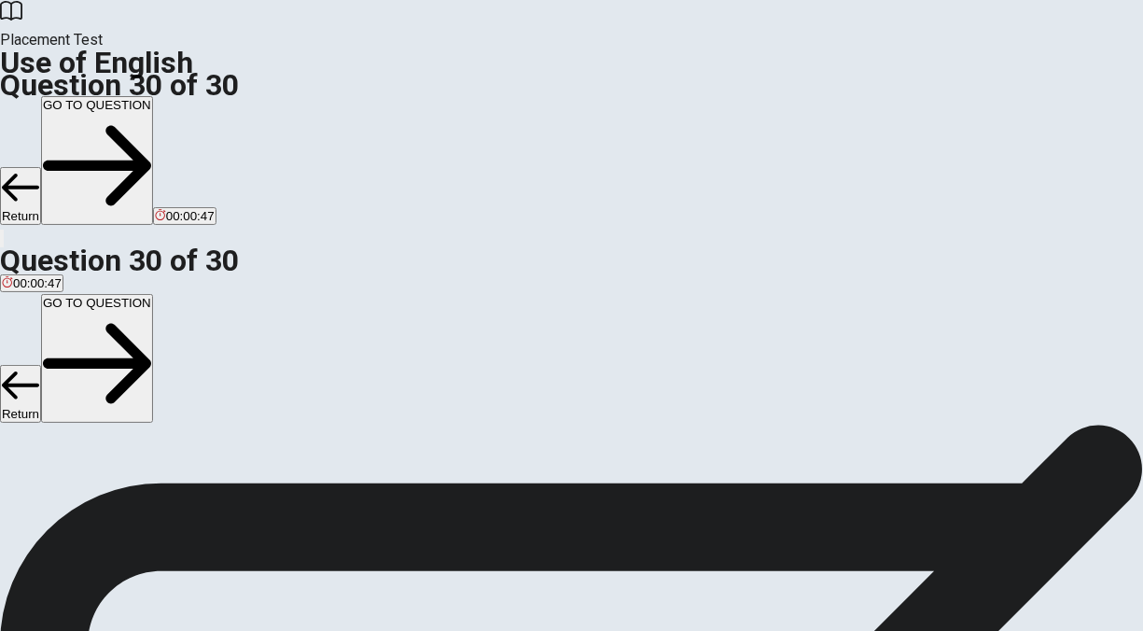
click at [153, 294] on button "GO TO QUESTION" at bounding box center [97, 358] width 112 height 129
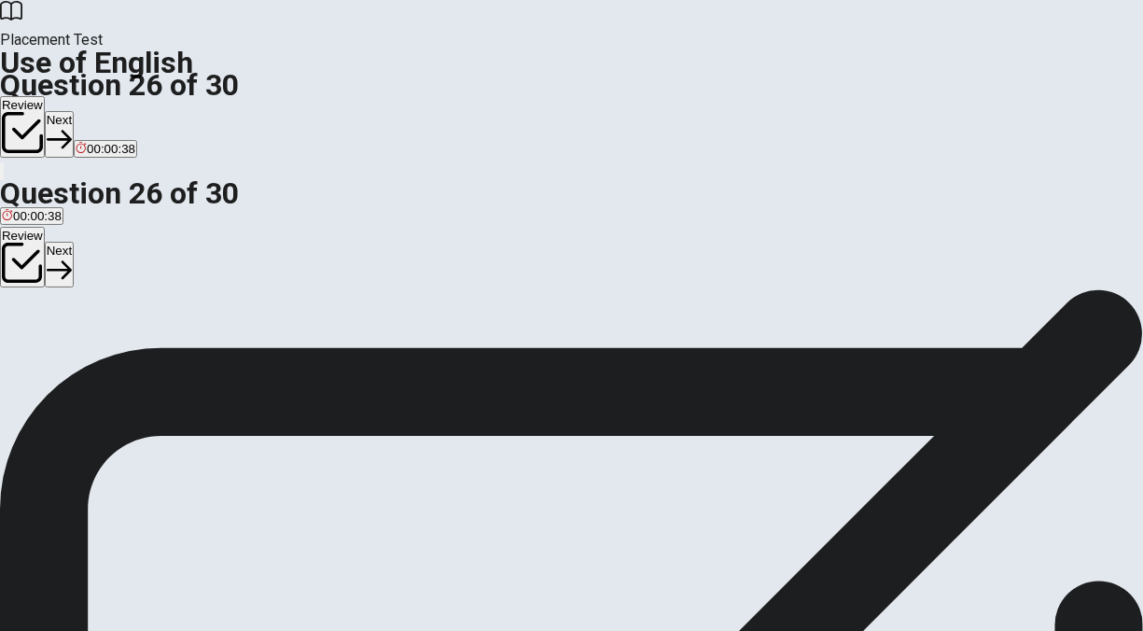
scroll to position [77, 0]
click at [98, 286] on span "encourage" at bounding box center [68, 279] width 59 height 14
click at [45, 227] on button "Review" at bounding box center [22, 258] width 45 height 62
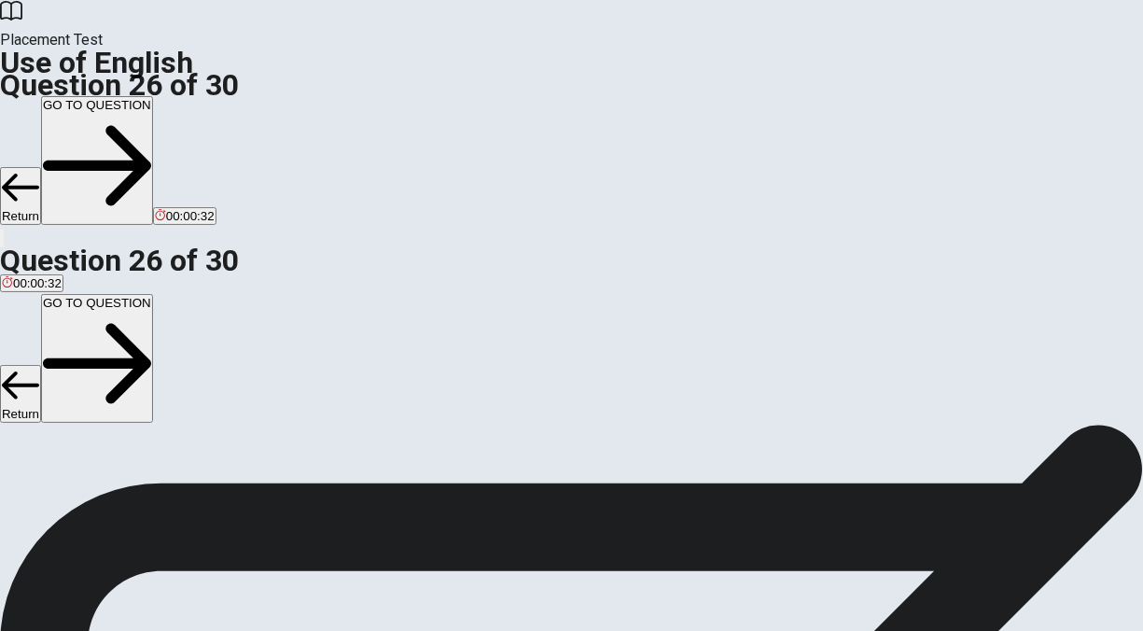
scroll to position [952, 0]
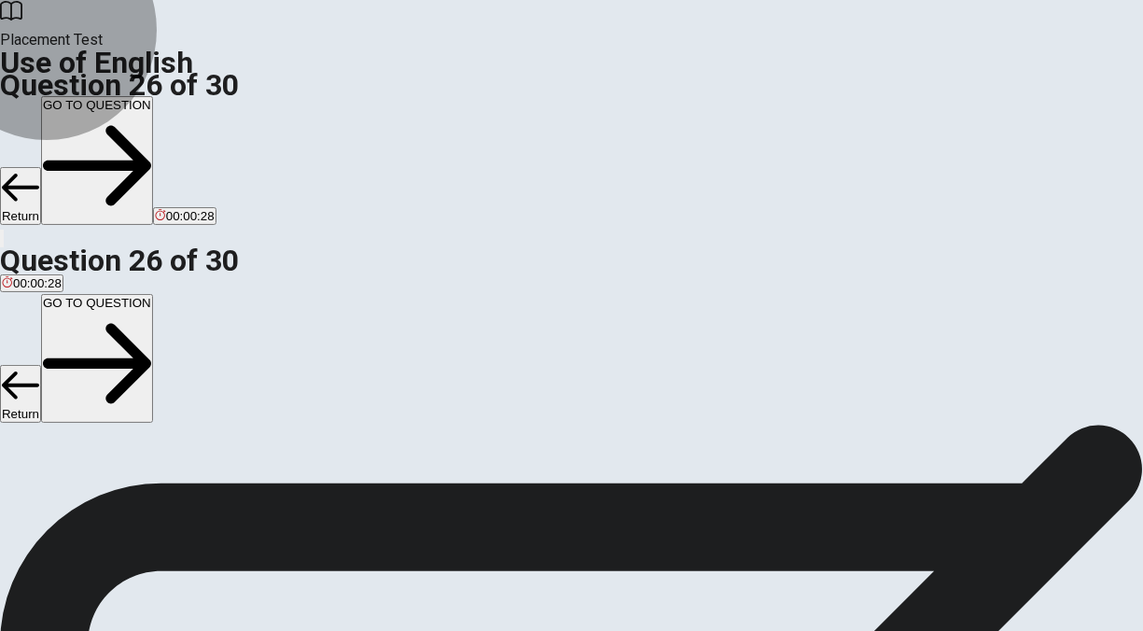
click at [153, 294] on button "GO TO QUESTION" at bounding box center [97, 358] width 112 height 129
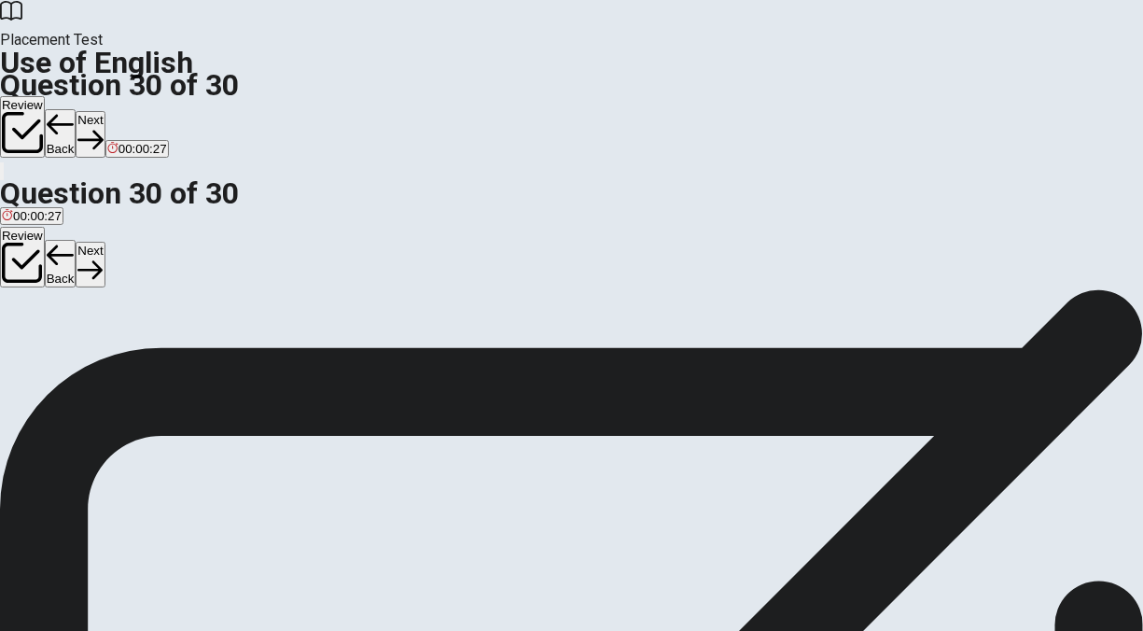
scroll to position [64, 0]
click at [104, 242] on button "Next" at bounding box center [90, 265] width 29 height 46
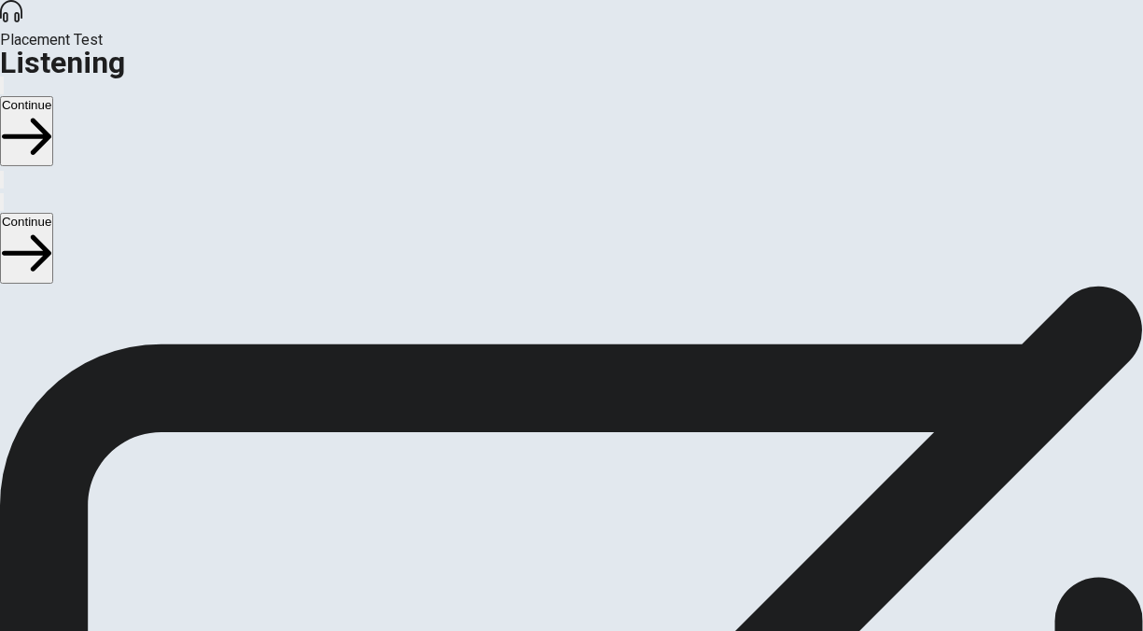
scroll to position [0, 0]
click at [53, 213] on button "Continue" at bounding box center [26, 248] width 53 height 70
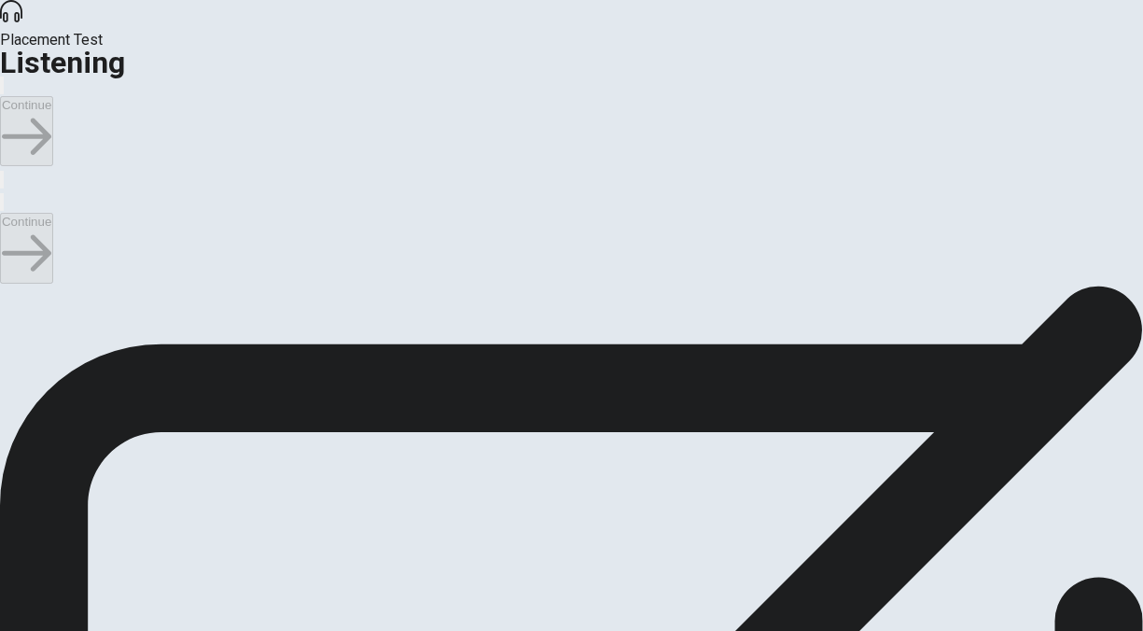
scroll to position [795, 0]
type input "66"
click at [12, 289] on input "checkbox" at bounding box center [6, 295] width 12 height 12
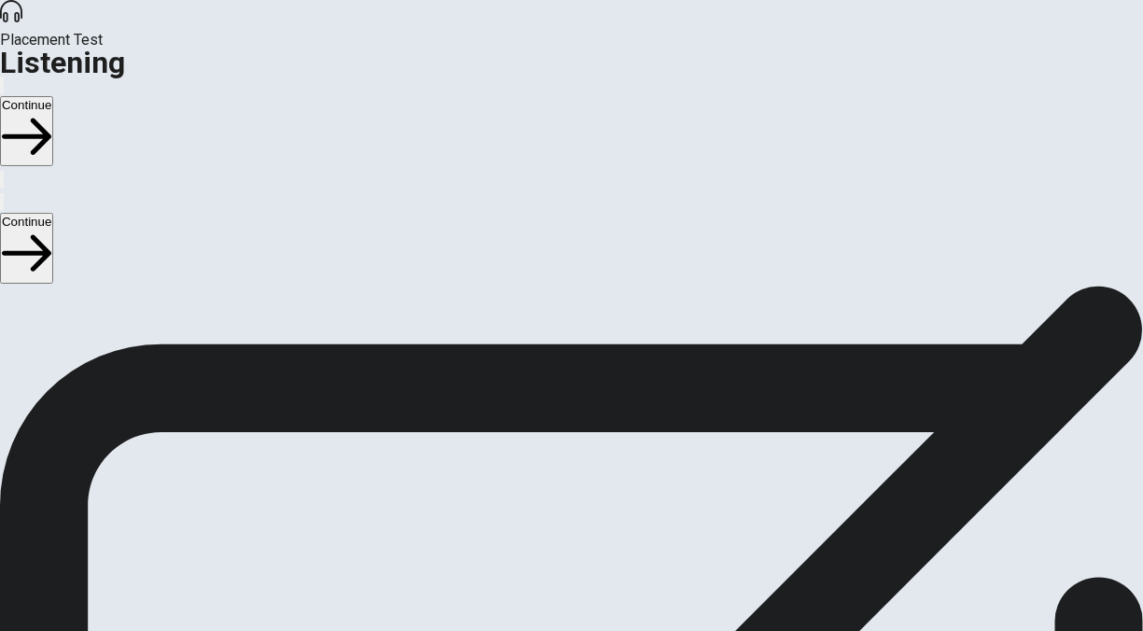
checkbox input "true"
type input "68"
click at [12, 273] on input "checkbox" at bounding box center [6, 279] width 12 height 12
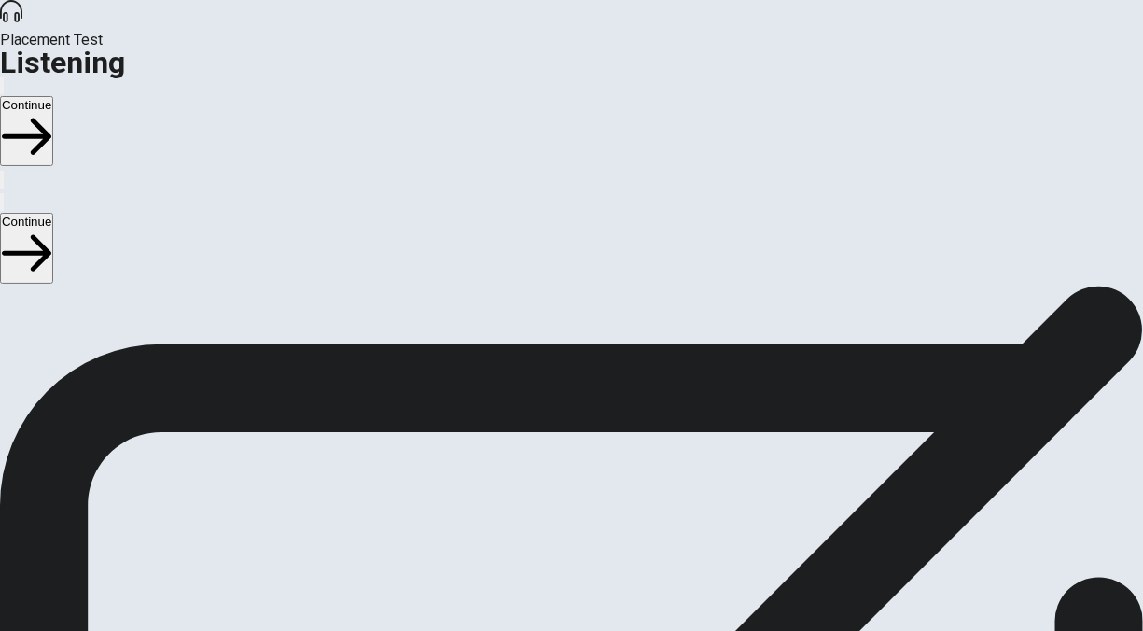
checkbox input "false"
click at [53, 213] on button "Continue" at bounding box center [26, 248] width 53 height 70
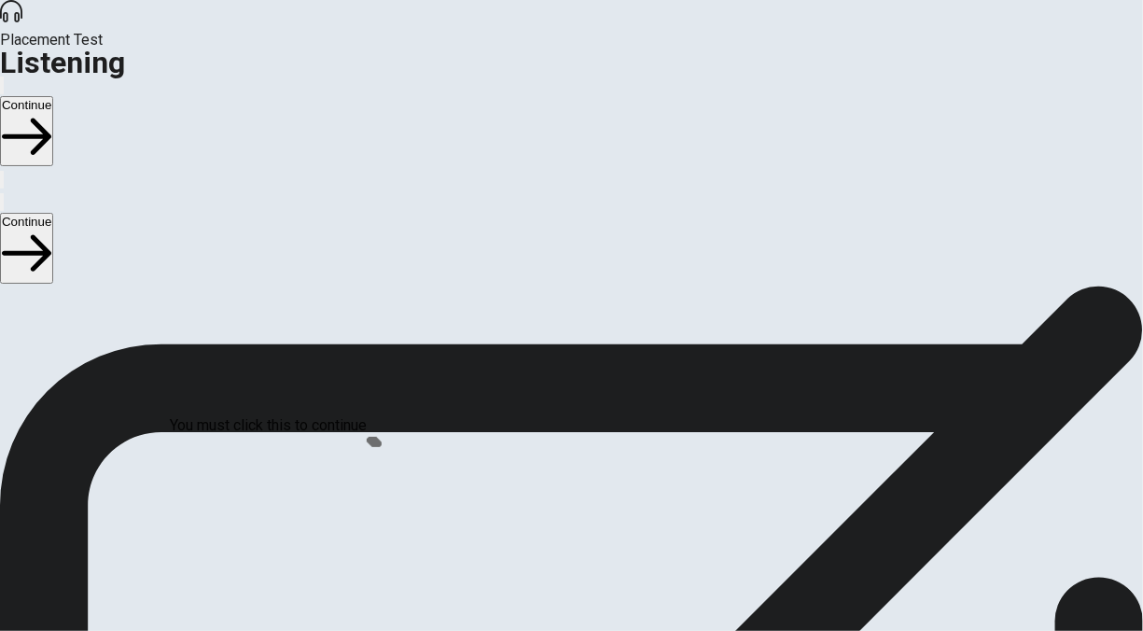
type input "26"
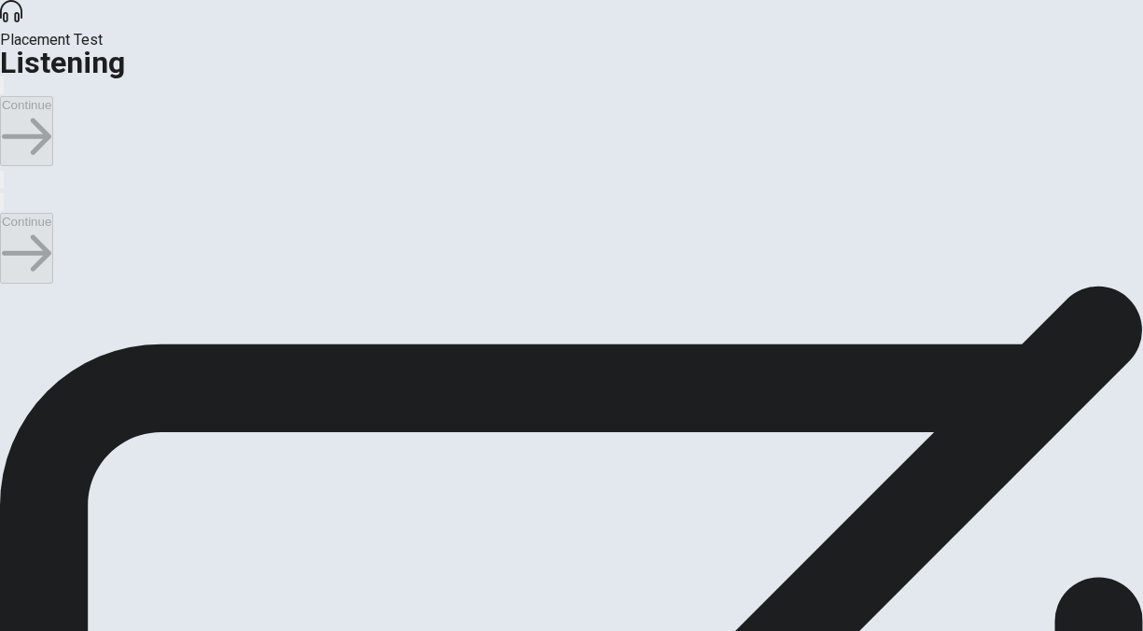
click at [12, 289] on input "checkbox" at bounding box center [6, 295] width 12 height 12
checkbox input "true"
type input "28"
click at [12, 289] on input "checkbox" at bounding box center [6, 295] width 12 height 12
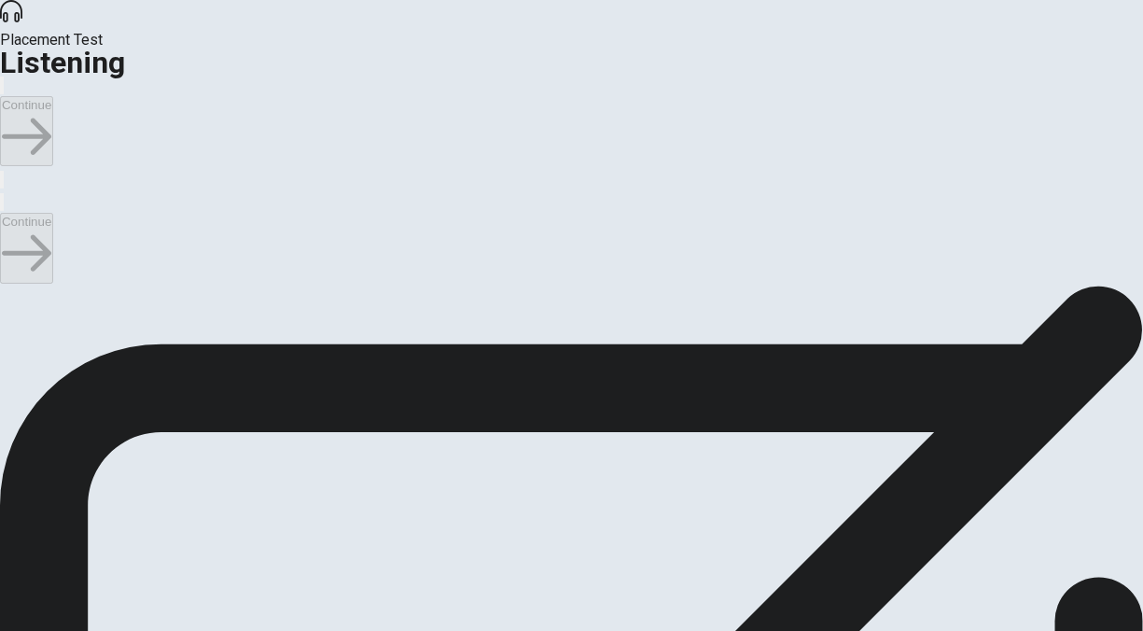
checkbox input "false"
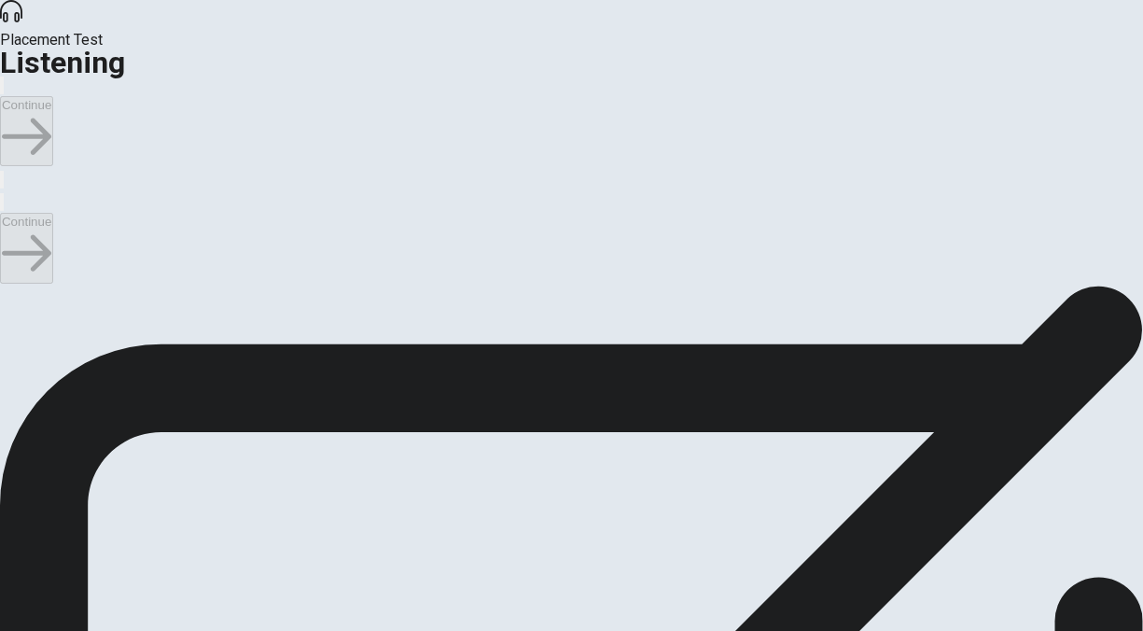
scroll to position [1351, 0]
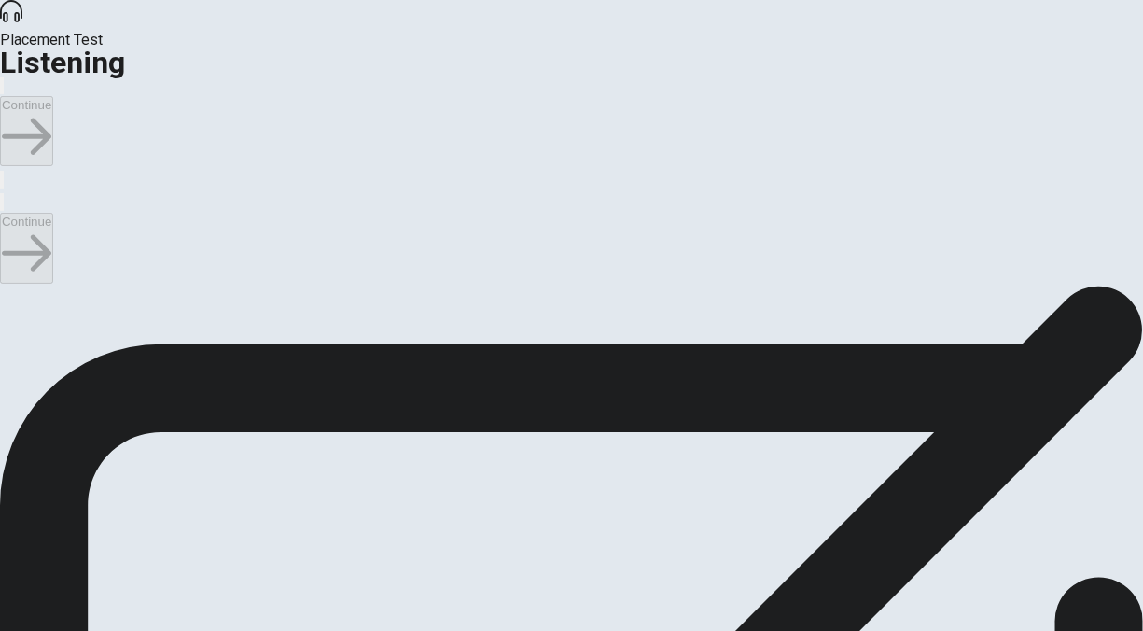
click at [53, 213] on button "Continue" at bounding box center [26, 248] width 53 height 70
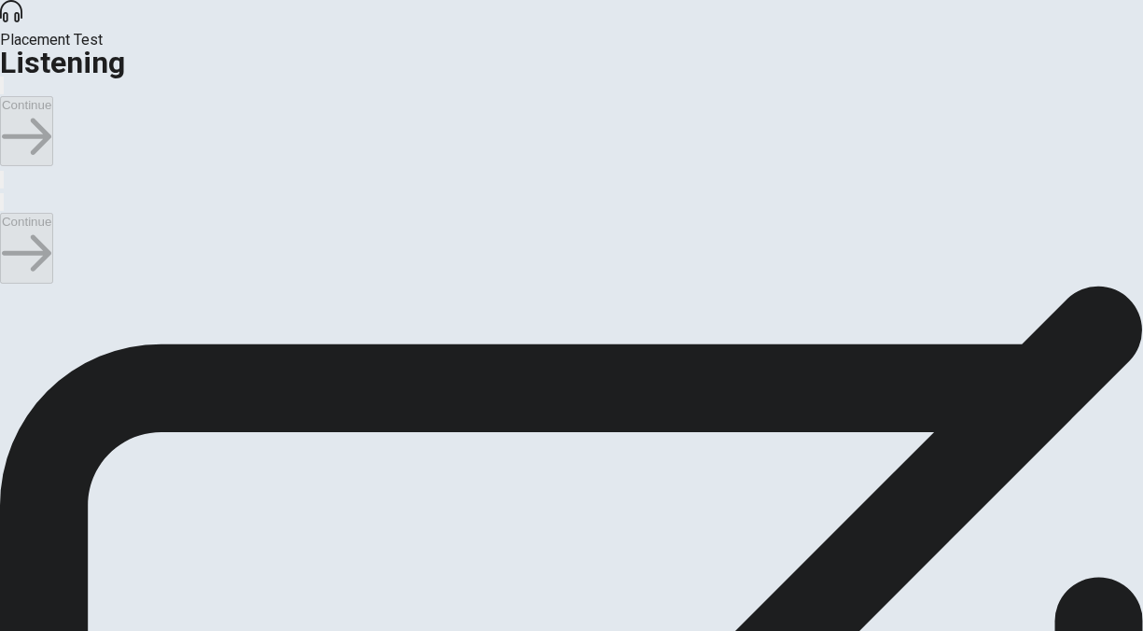
scroll to position [534, 0]
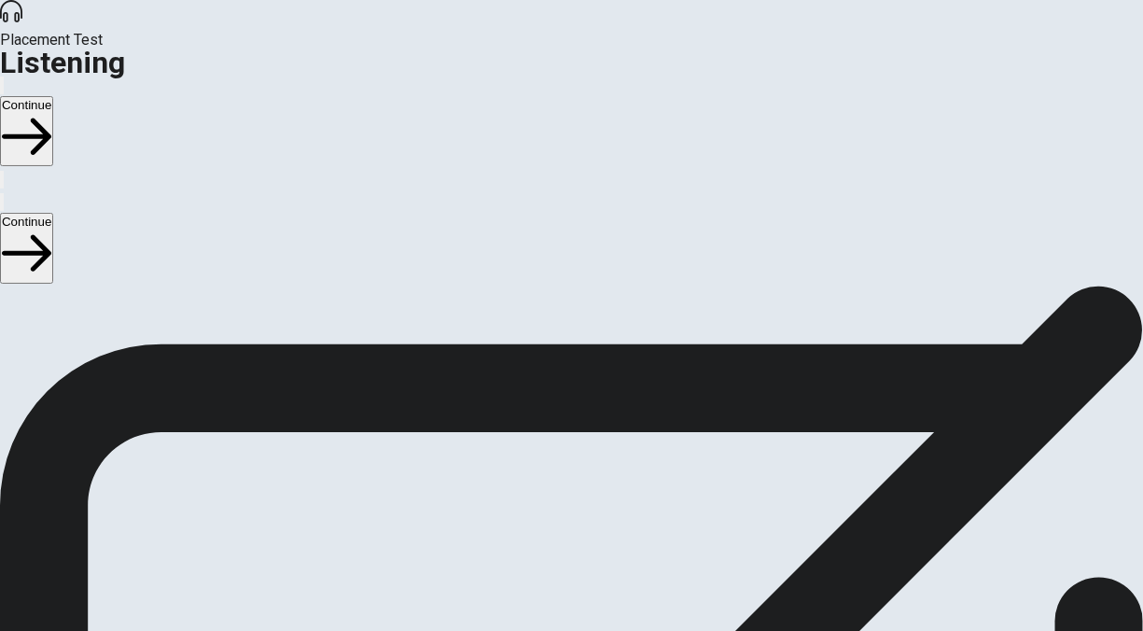
scroll to position [992, 0]
click at [53, 213] on button "Continue" at bounding box center [26, 248] width 53 height 70
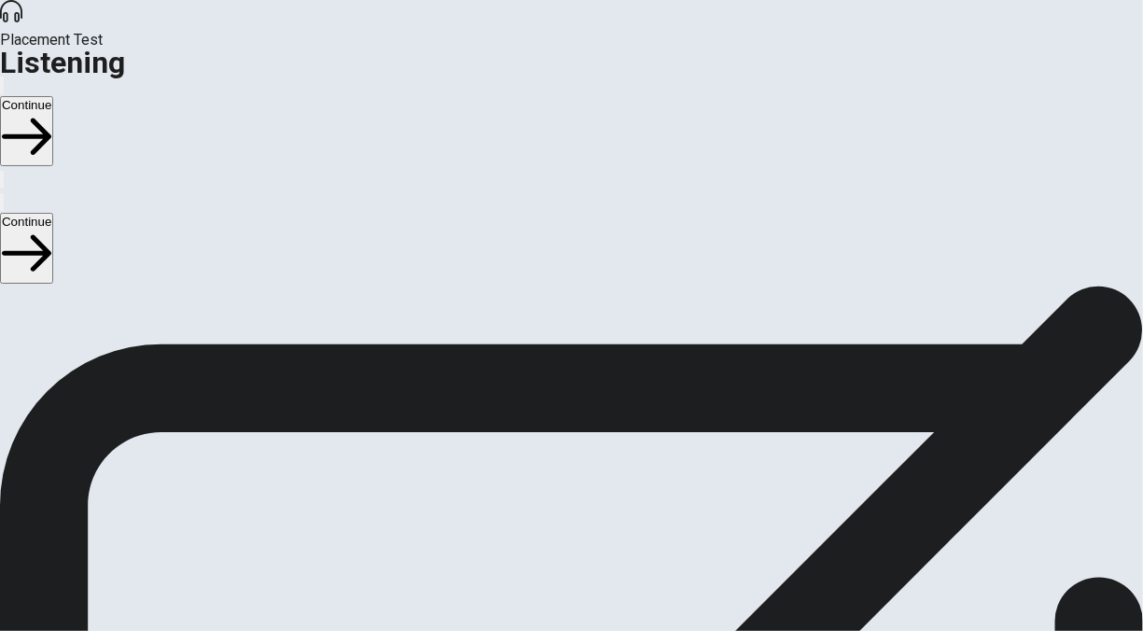
scroll to position [65, 0]
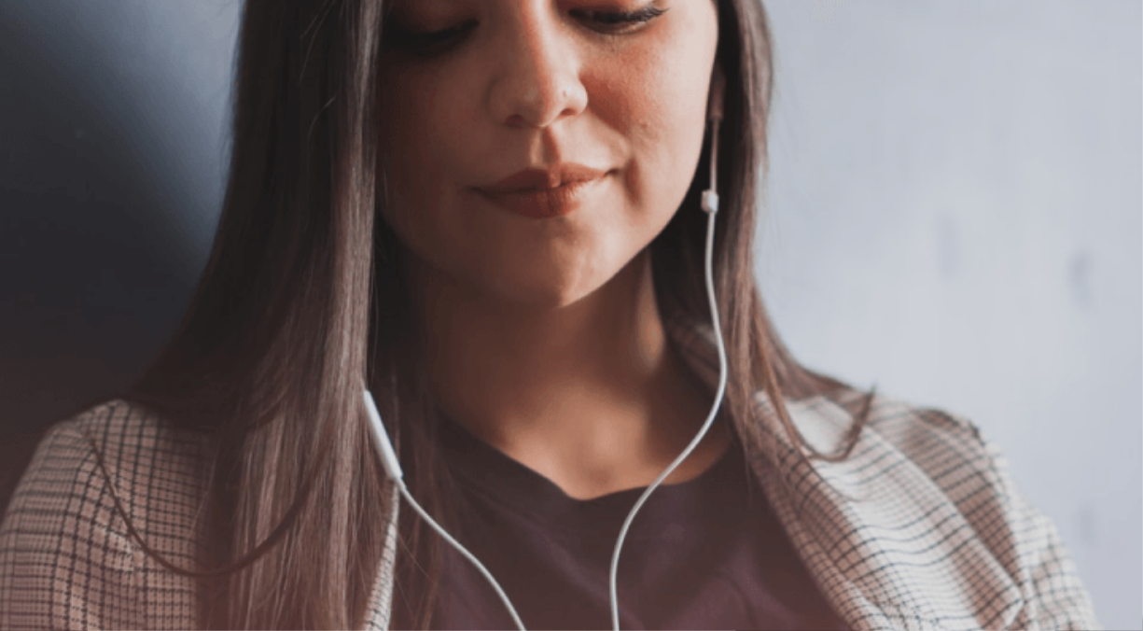
scroll to position [0, 0]
click at [53, 213] on button "Continue" at bounding box center [26, 248] width 53 height 70
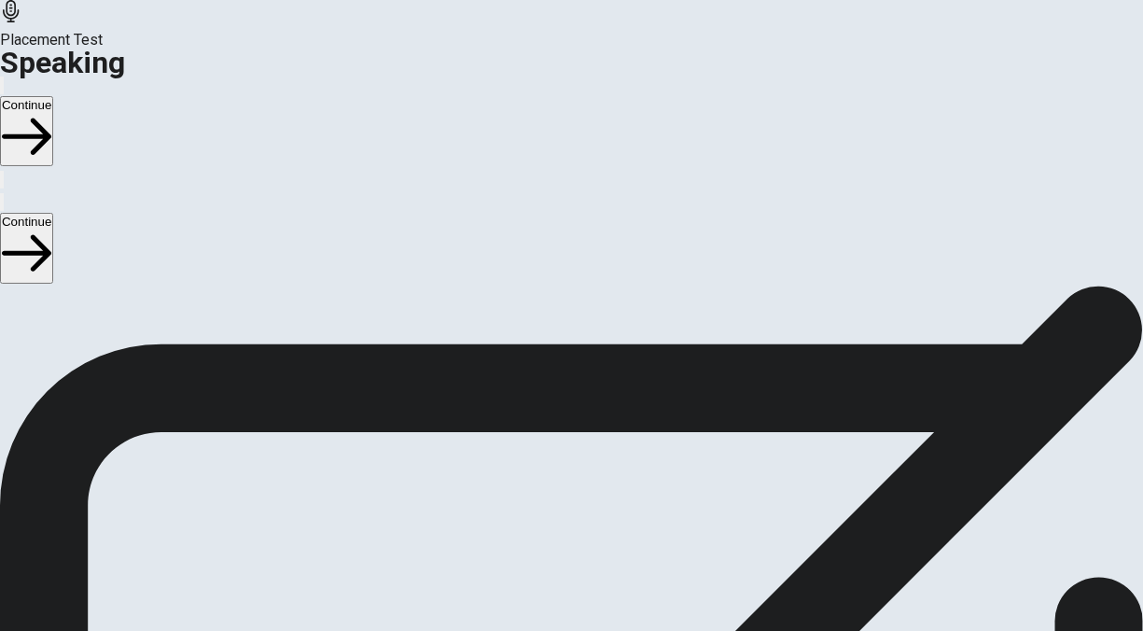
scroll to position [434, 0]
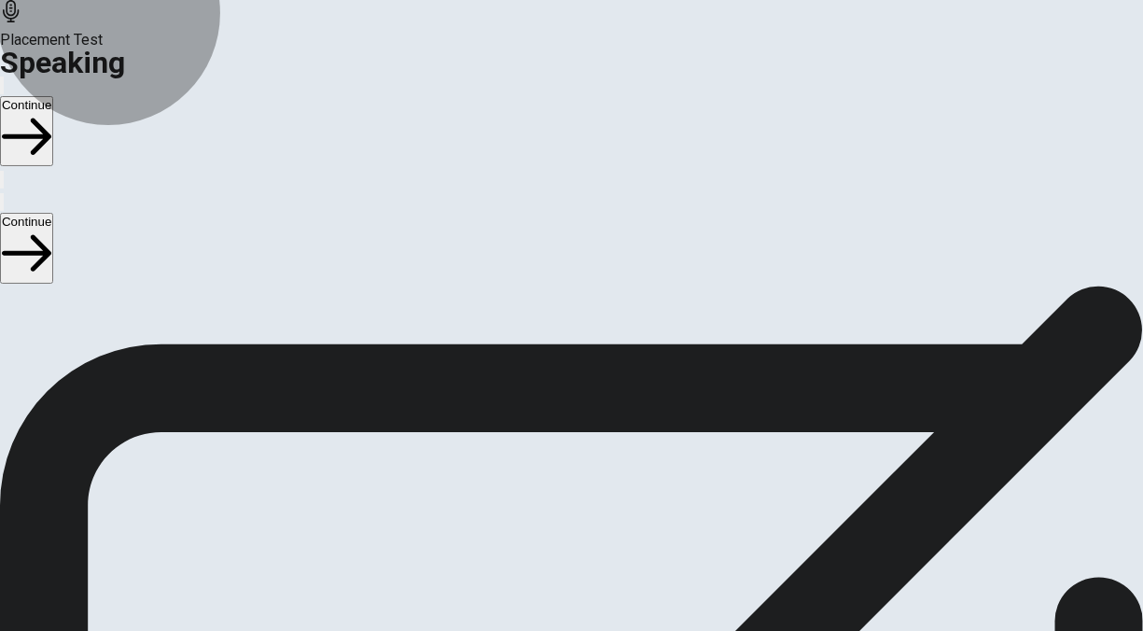
click at [606, 314] on button "Record Again" at bounding box center [571, 268] width 78 height 91
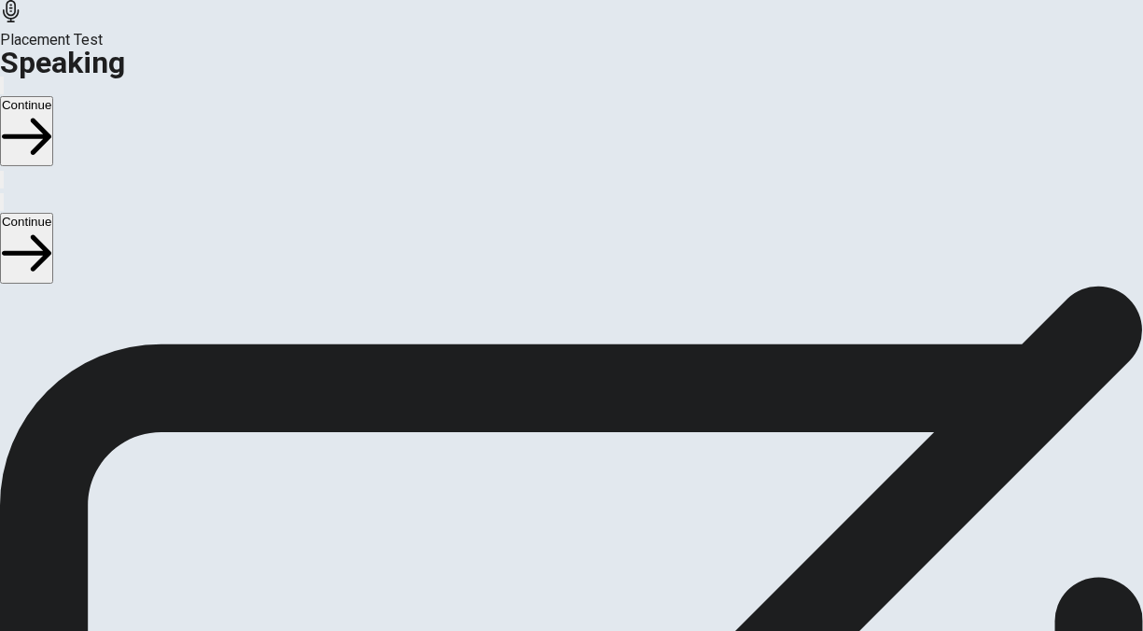
click at [549, 239] on icon "Play Audio" at bounding box center [549, 239] width 0 height 0
click at [51, 229] on icon "button" at bounding box center [26, 253] width 49 height 49
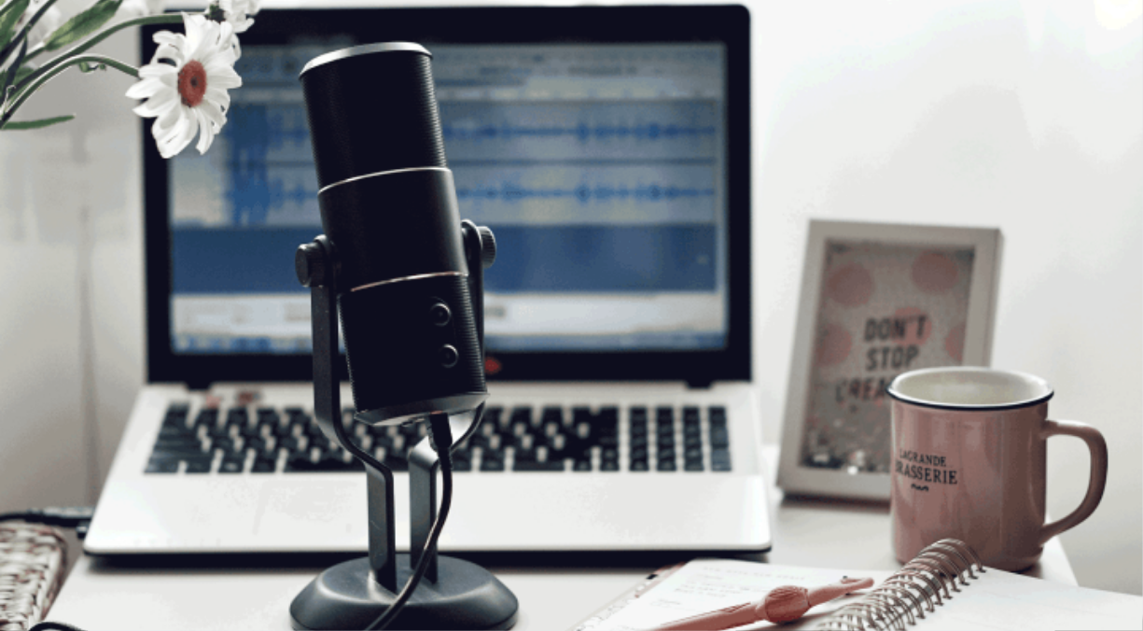
click at [53, 213] on button "Continue" at bounding box center [26, 248] width 53 height 70
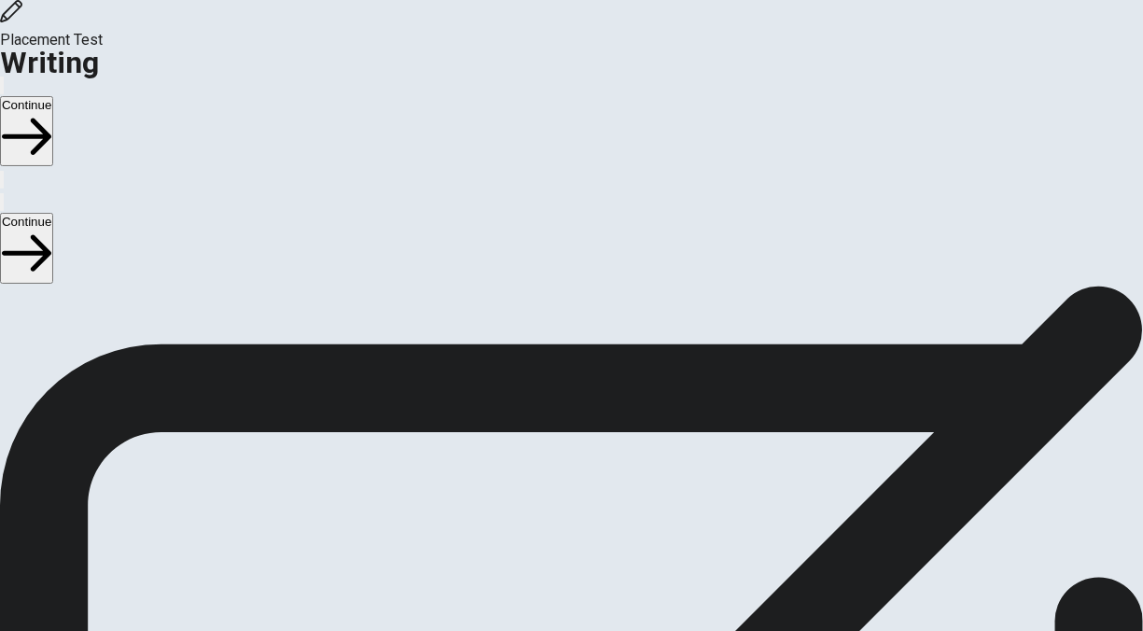
scroll to position [12, 0]
click at [53, 213] on button "Continue" at bounding box center [26, 248] width 53 height 70
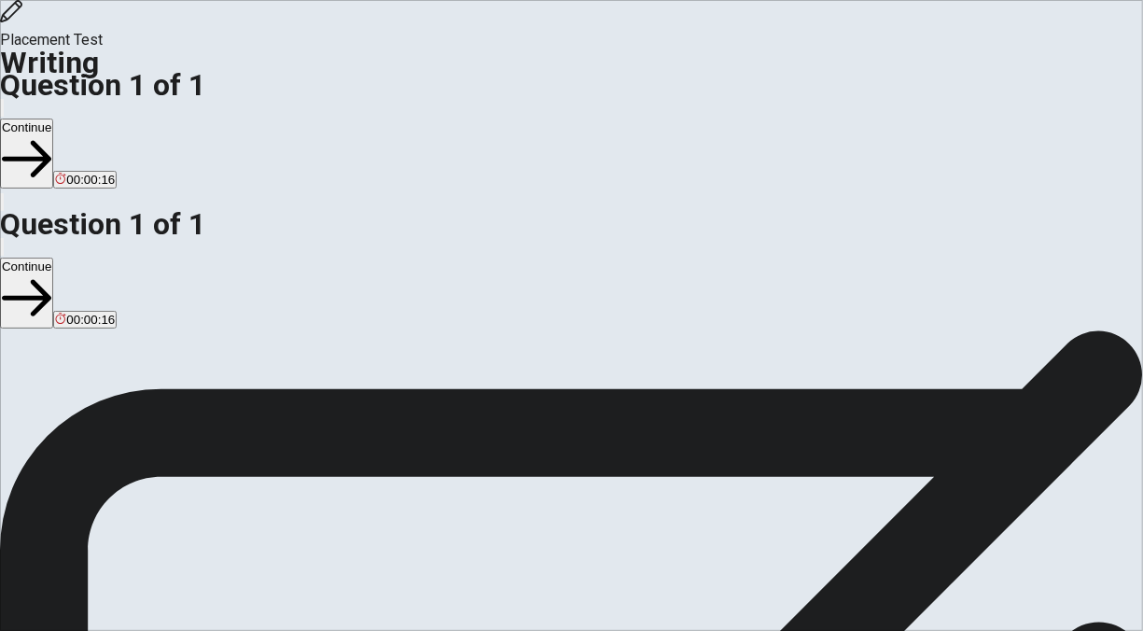
type textarea "The time when I stepped out of my comfort zone was probably the time when I sta…"
click at [53, 257] on button "Continue" at bounding box center [26, 292] width 53 height 70
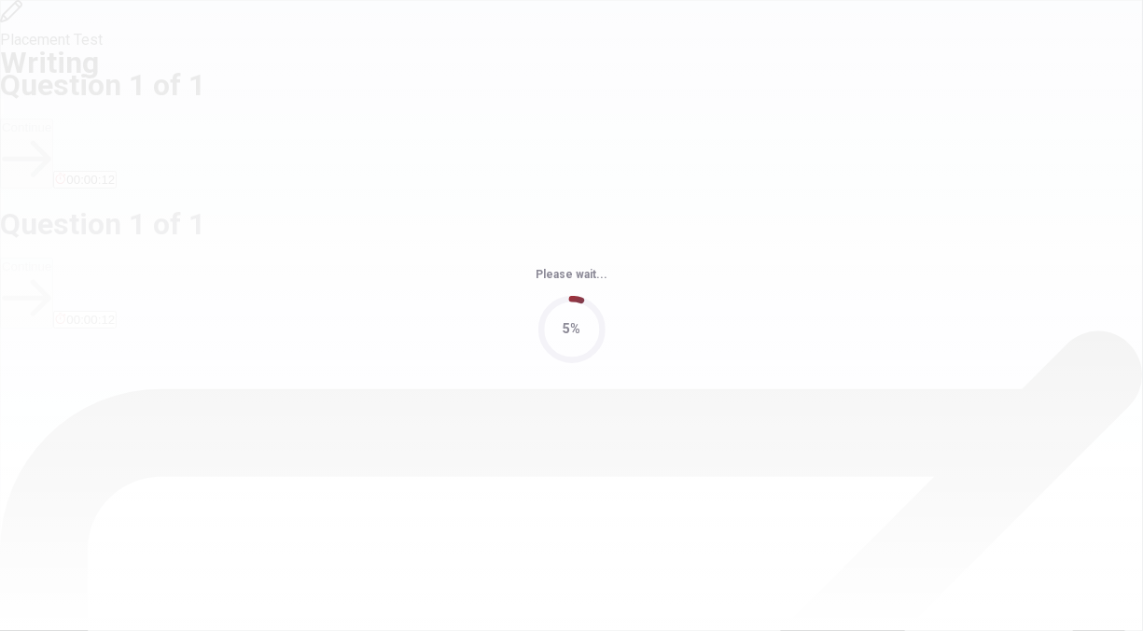
scroll to position [0, 0]
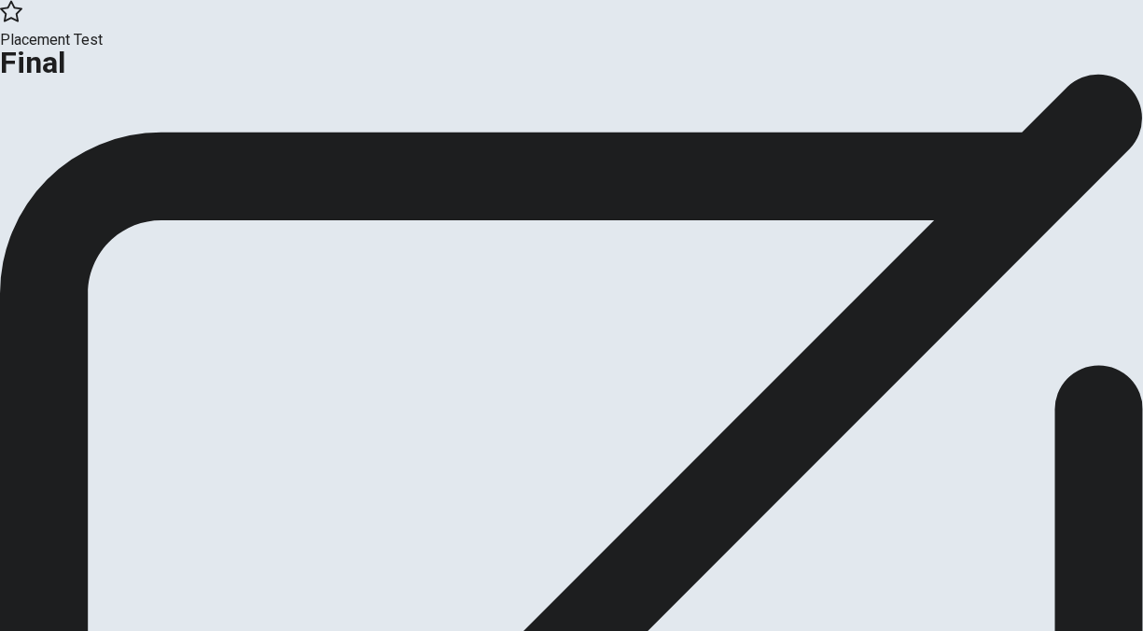
click at [76, 166] on button "Continue" at bounding box center [38, 153] width 76 height 25
